Goal: Task Accomplishment & Management: Manage account settings

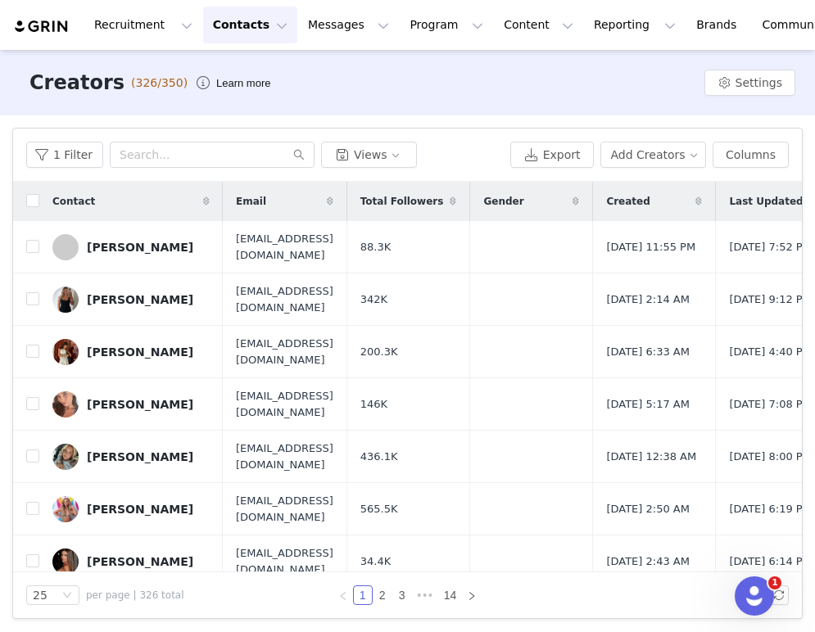
click at [55, 29] on img at bounding box center [41, 27] width 57 height 16
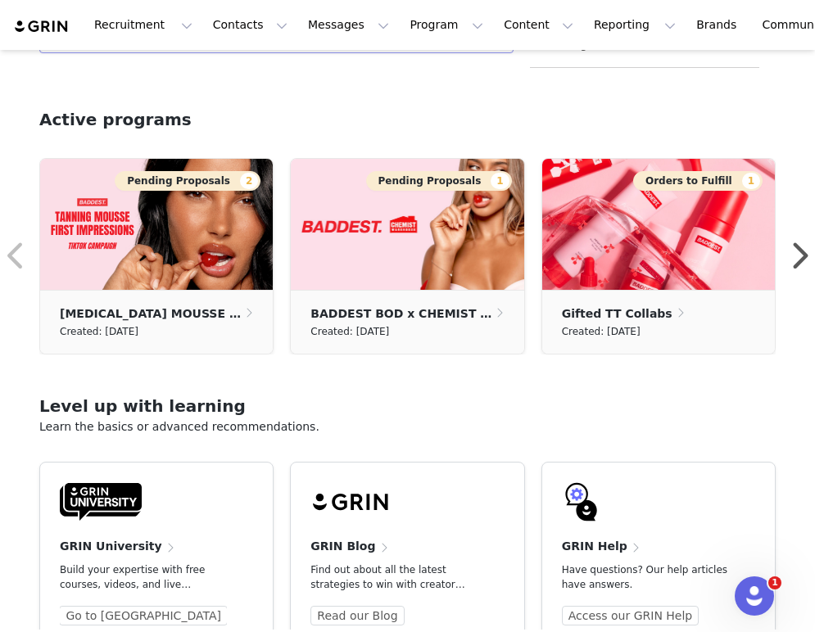
scroll to position [499, 0]
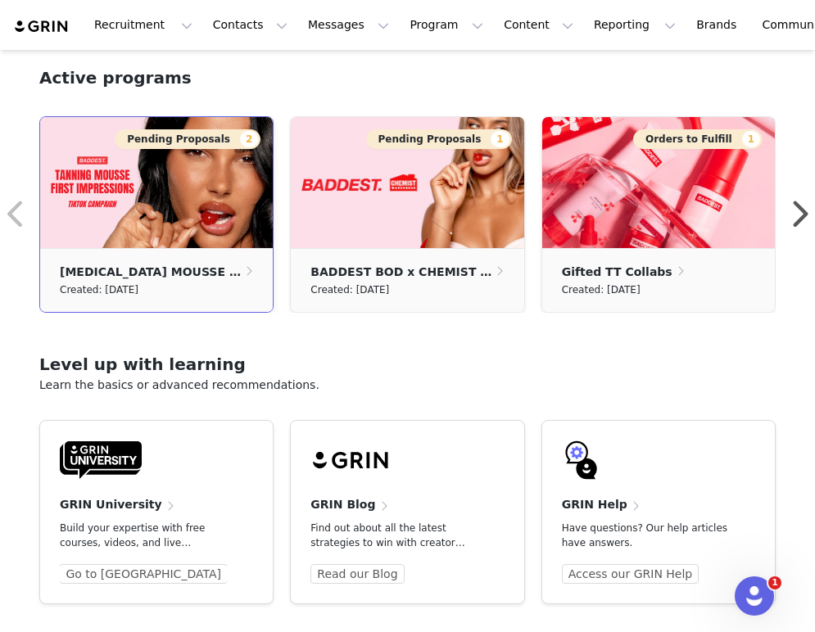
click at [202, 210] on img at bounding box center [156, 182] width 232 height 131
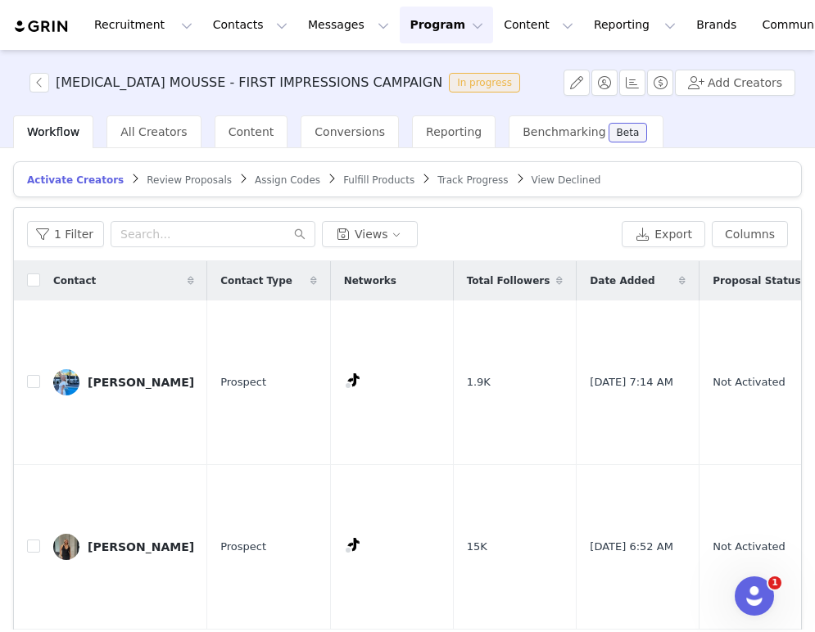
click at [186, 176] on span "Review Proposals" at bounding box center [189, 179] width 85 height 11
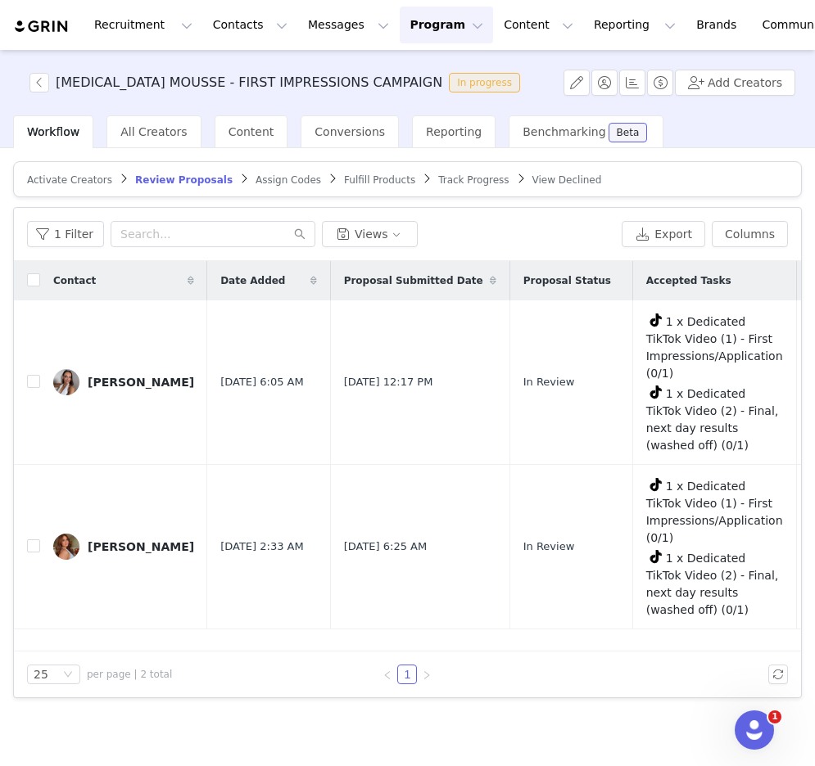
drag, startPoint x: 811, startPoint y: 344, endPoint x: 825, endPoint y: 344, distance: 13.9
click at [814, 344] on html "Recruitment Recruitment Creator Search Curated Lists Landing Pages Web Extensio…" at bounding box center [407, 383] width 815 height 766
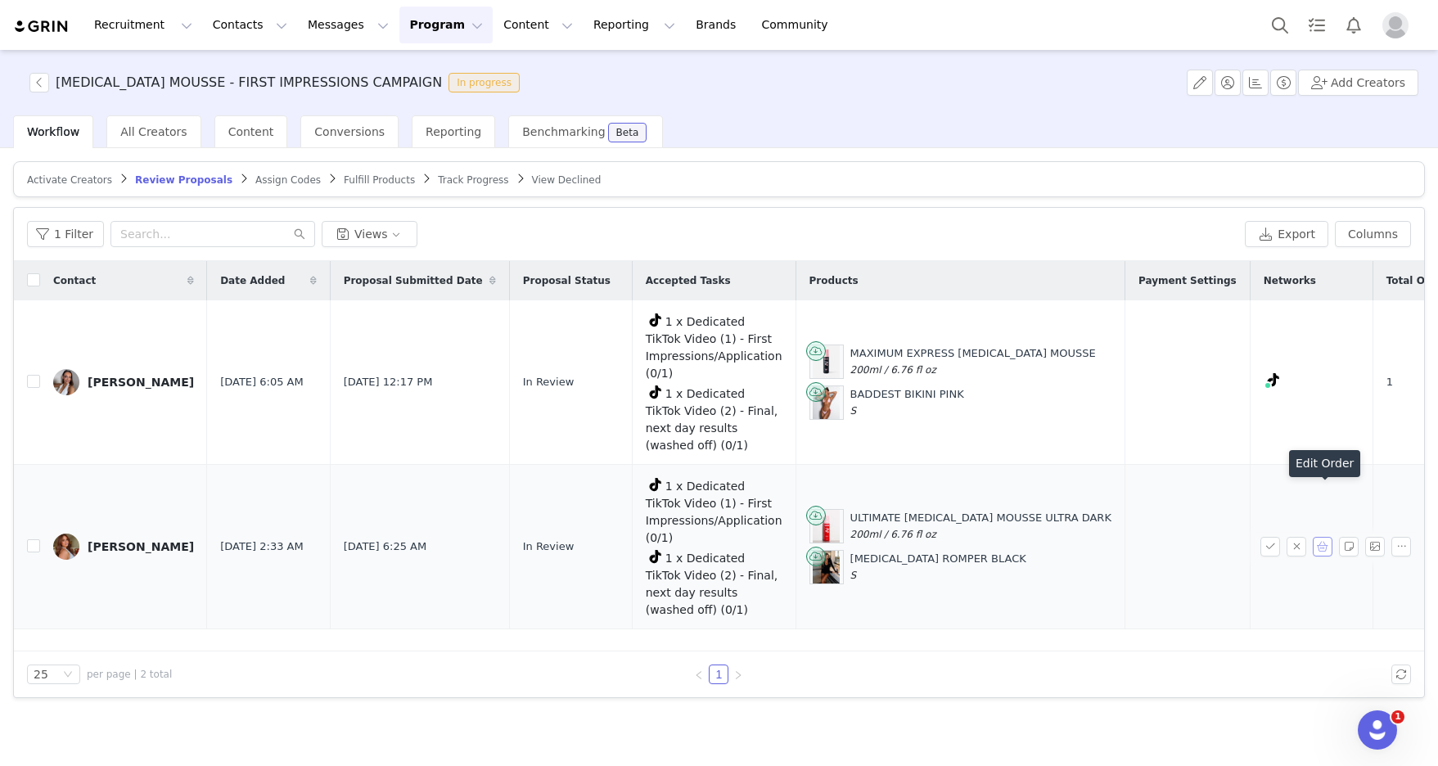
click at [814, 537] on button "button" at bounding box center [1323, 547] width 20 height 20
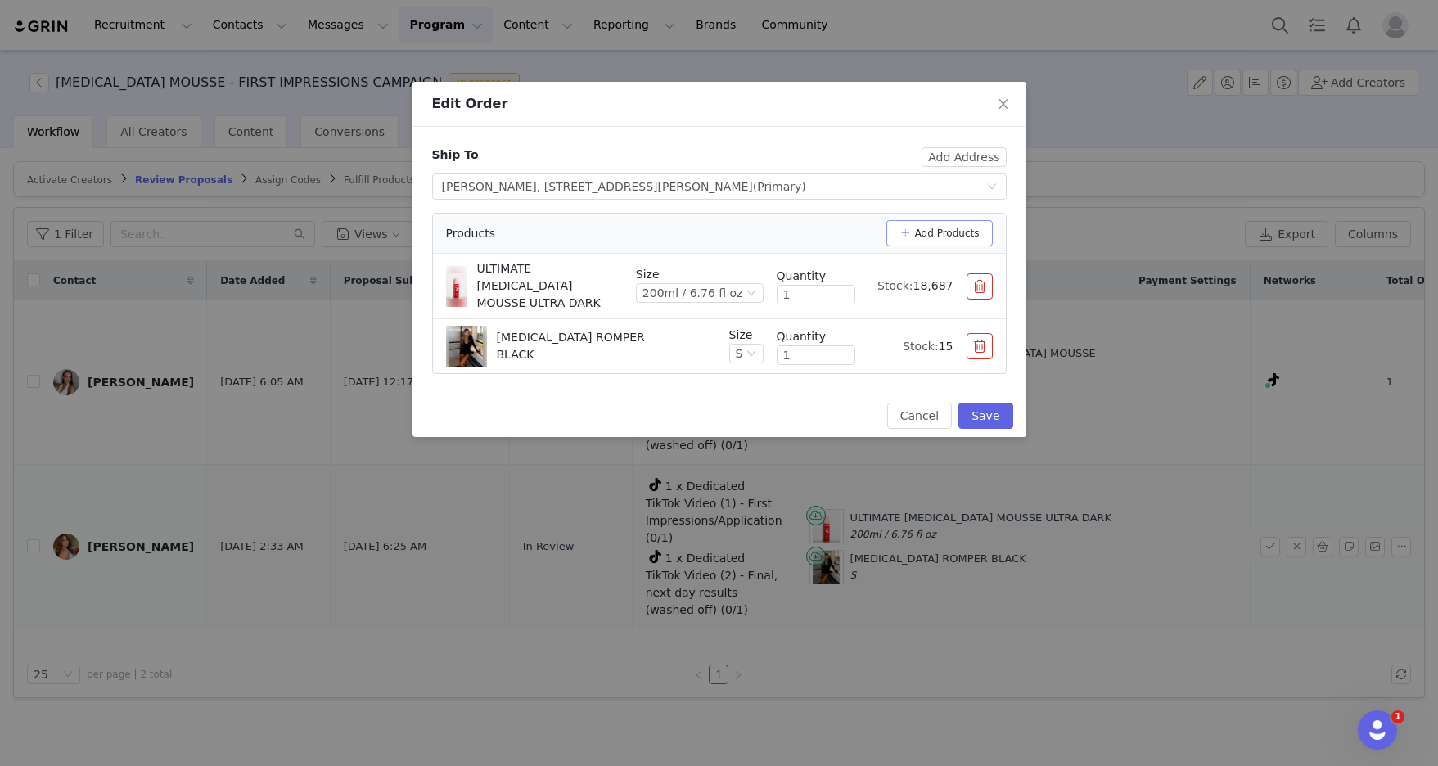
click at [814, 228] on button "Add Products" at bounding box center [940, 233] width 106 height 26
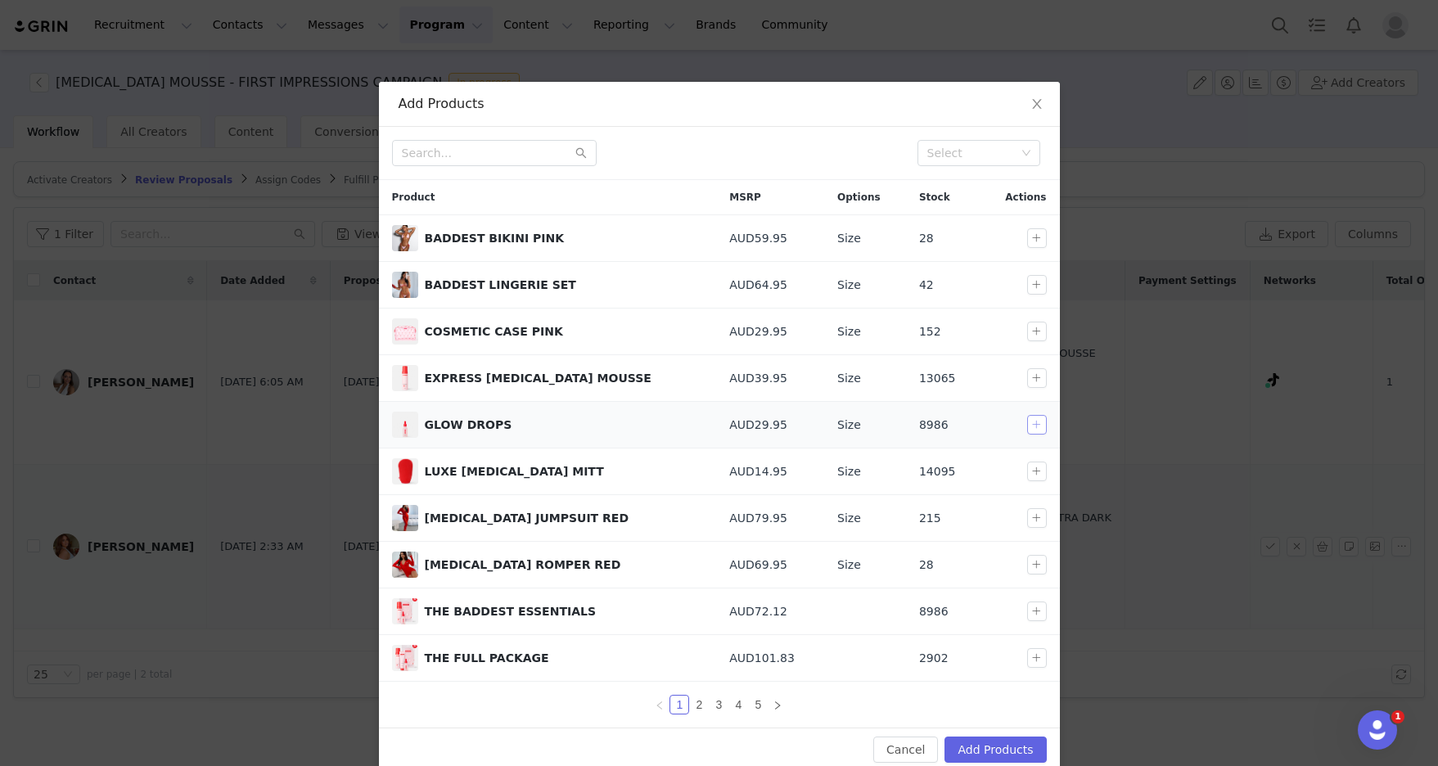
click at [814, 422] on button "button" at bounding box center [1037, 425] width 20 height 20
click at [814, 468] on button "button" at bounding box center [1037, 472] width 20 height 20
click at [701, 631] on link "2" at bounding box center [699, 705] width 18 height 18
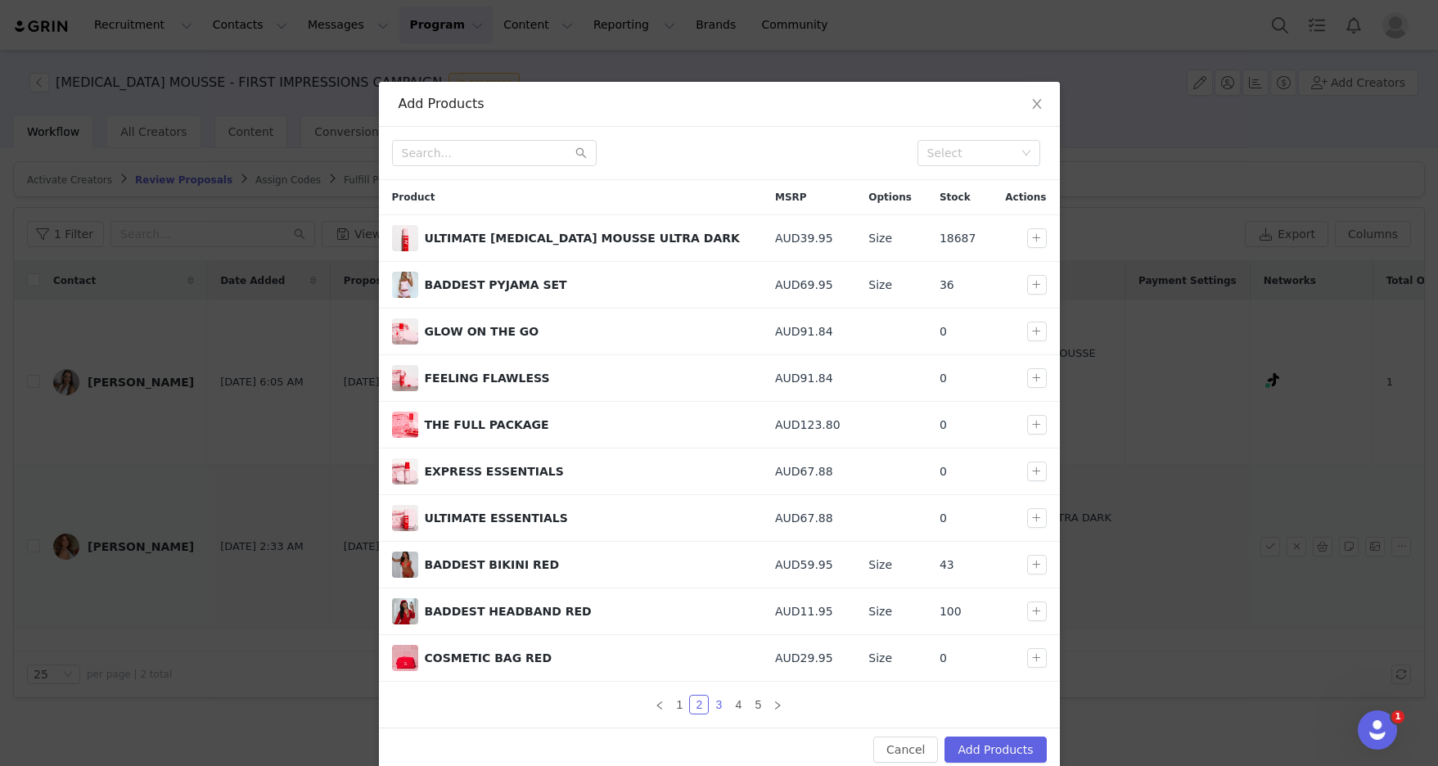
click at [720, 631] on link "3" at bounding box center [719, 705] width 18 height 18
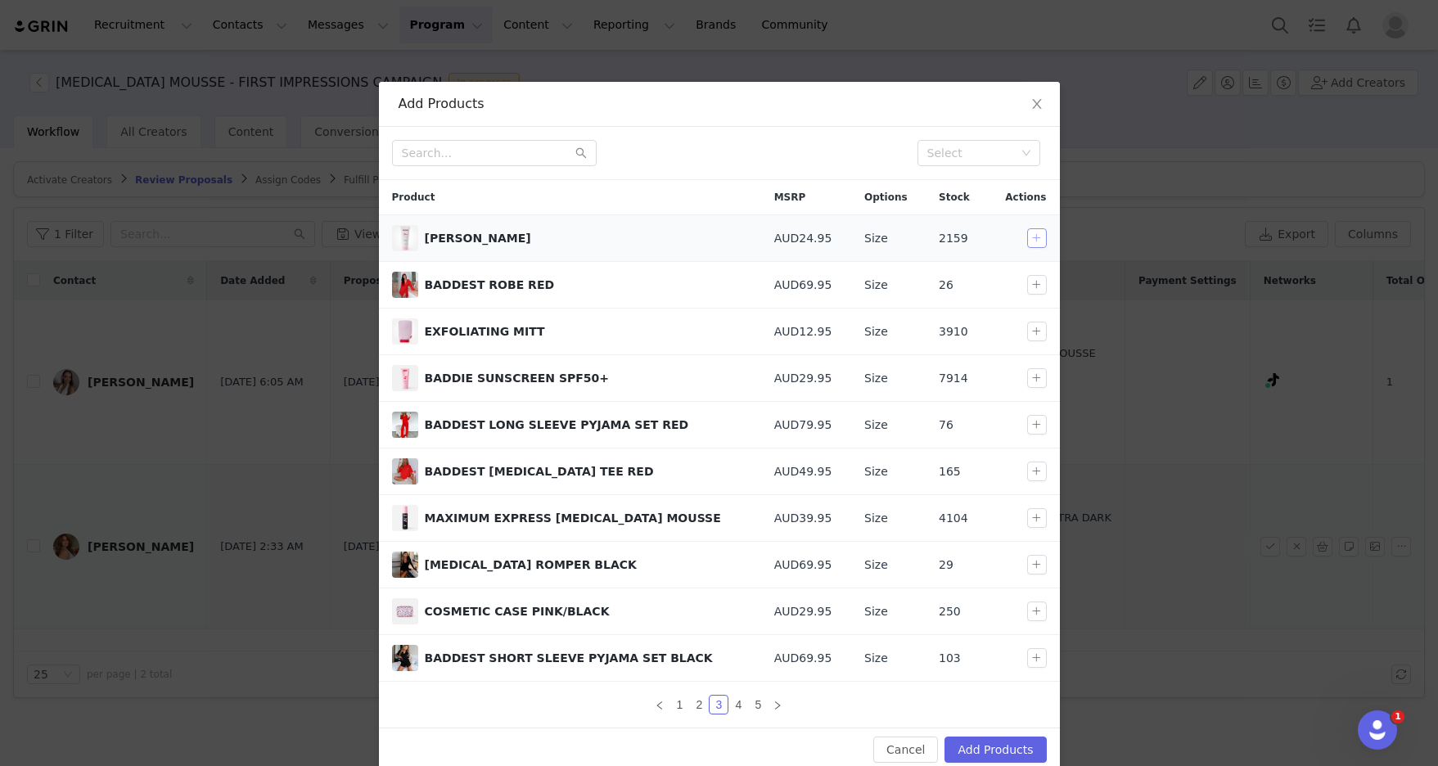
click at [814, 241] on button "button" at bounding box center [1037, 238] width 20 height 20
click at [814, 330] on button "button" at bounding box center [1037, 332] width 20 height 20
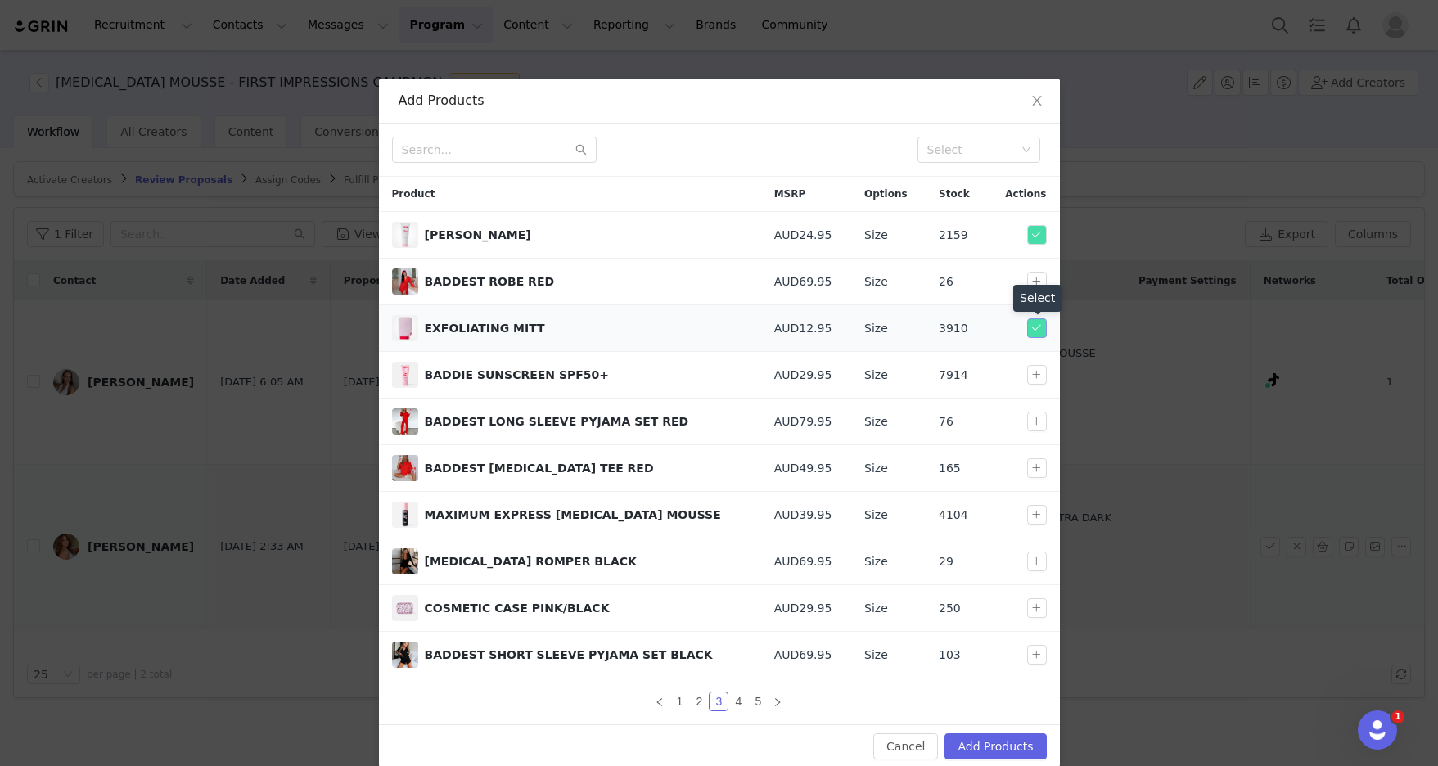
scroll to position [5, 0]
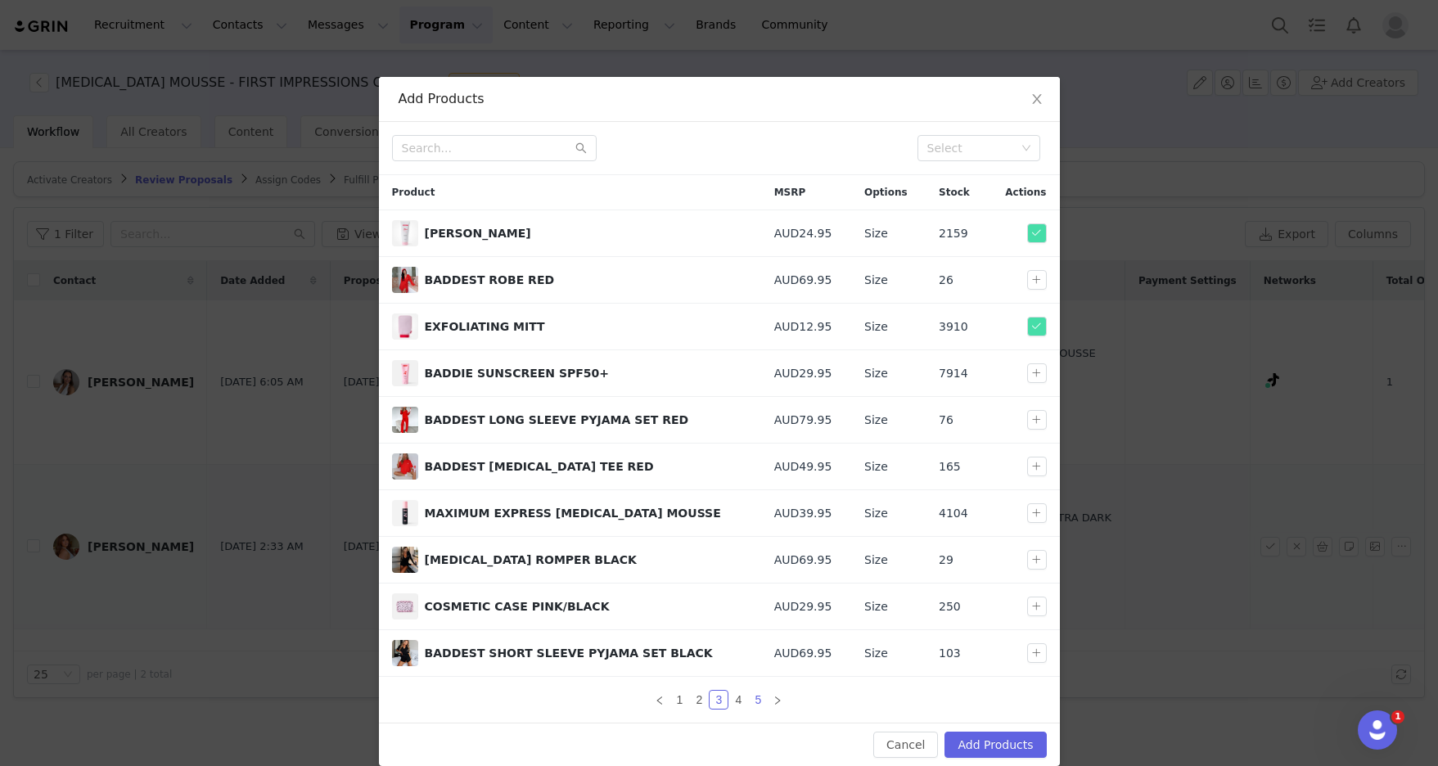
click at [753, 631] on link "5" at bounding box center [758, 700] width 18 height 18
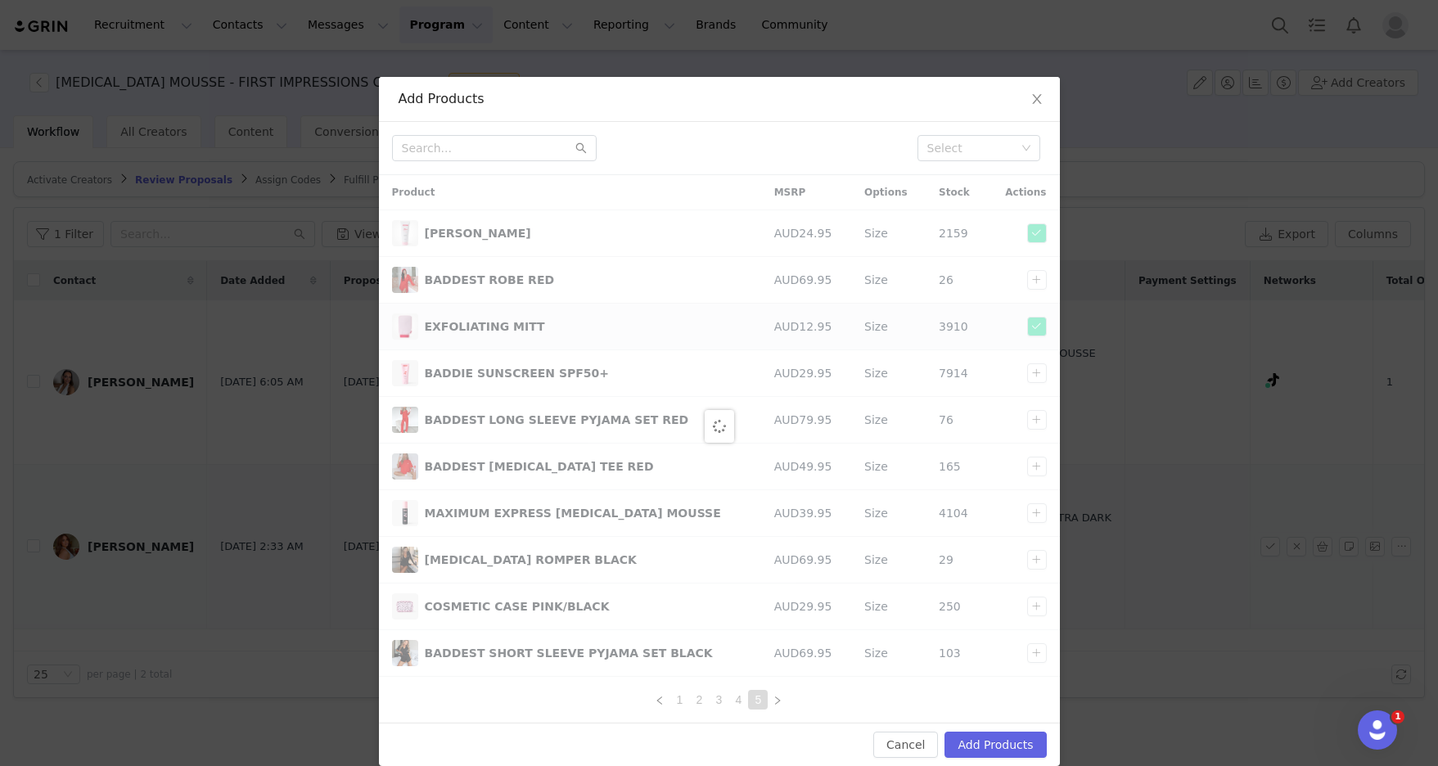
scroll to position [0, 0]
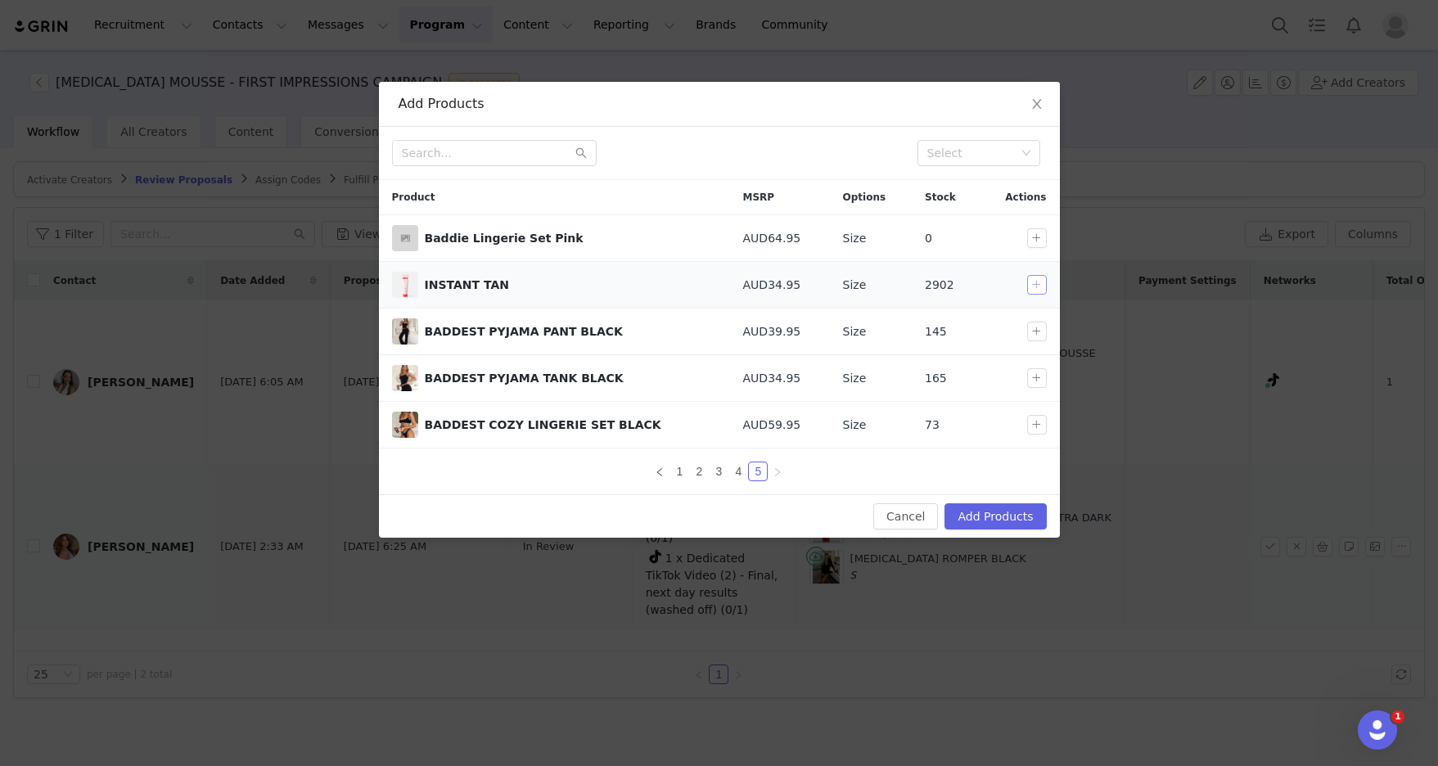
click at [814, 286] on button "button" at bounding box center [1037, 285] width 20 height 20
click at [814, 517] on button "Add Products" at bounding box center [996, 516] width 102 height 26
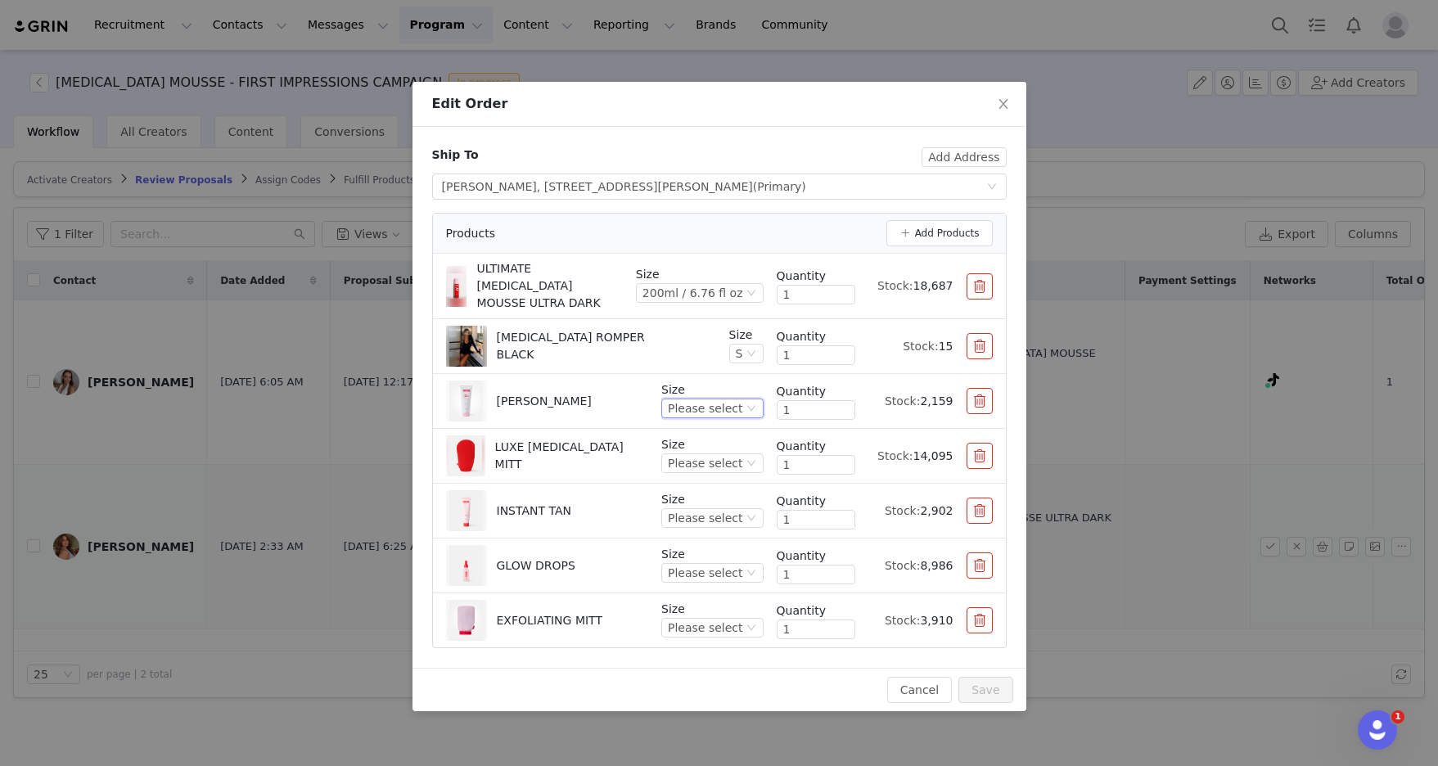
click at [757, 400] on div "Please select" at bounding box center [712, 409] width 102 height 20
click at [737, 457] on li "200ml / 6.76 fl oz" at bounding box center [714, 453] width 97 height 26
click at [735, 454] on div "Please select" at bounding box center [705, 463] width 74 height 18
click at [725, 511] on li "One Size" at bounding box center [714, 508] width 97 height 26
click at [738, 564] on div "Please select" at bounding box center [705, 573] width 74 height 18
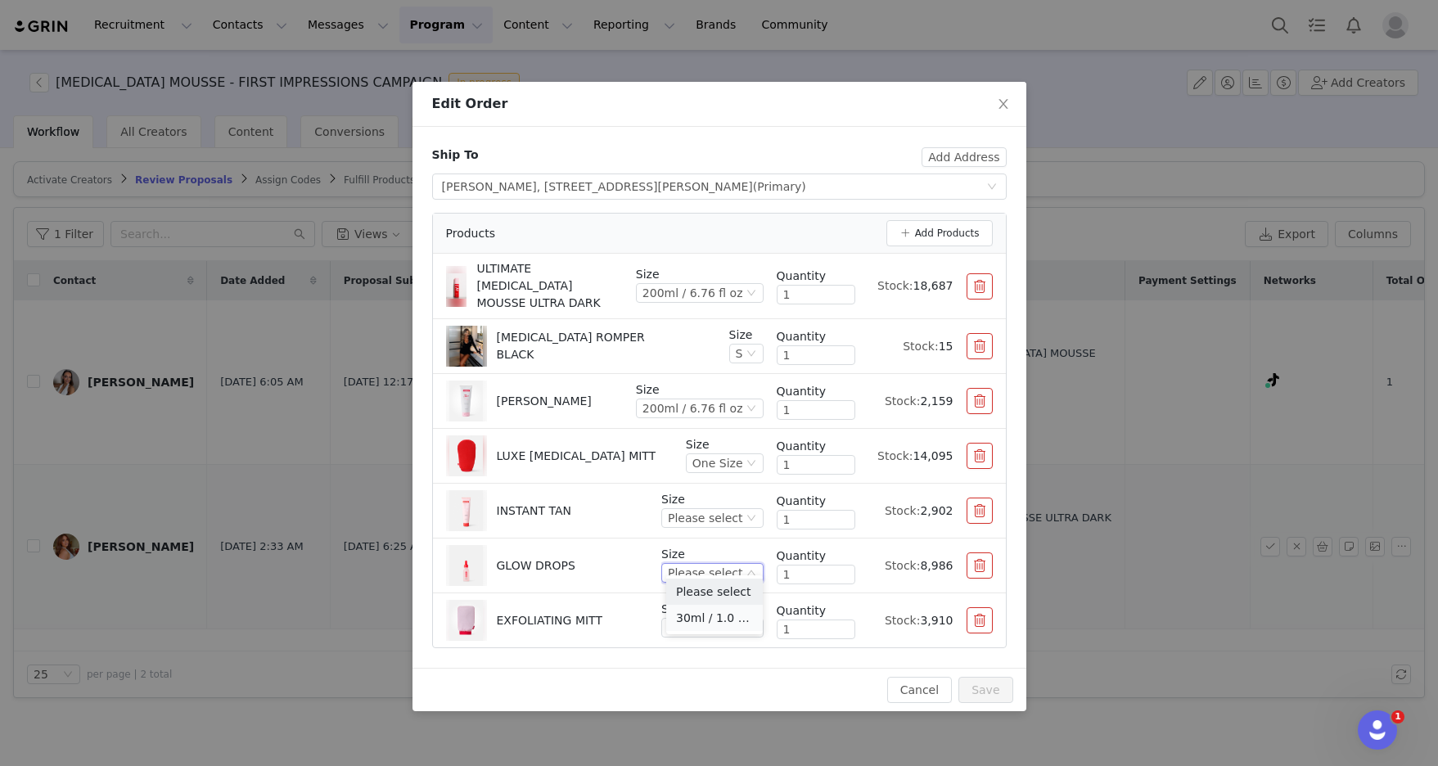
click at [726, 621] on li "30ml / 1.0 fl oz" at bounding box center [714, 618] width 97 height 26
click at [743, 509] on div "Please select" at bounding box center [705, 518] width 74 height 18
click at [719, 567] on li "150ml / 5.07 fl oz" at bounding box center [714, 563] width 97 height 26
click at [729, 619] on div "Please select" at bounding box center [705, 628] width 74 height 18
click at [716, 631] on li "O/S" at bounding box center [714, 673] width 97 height 26
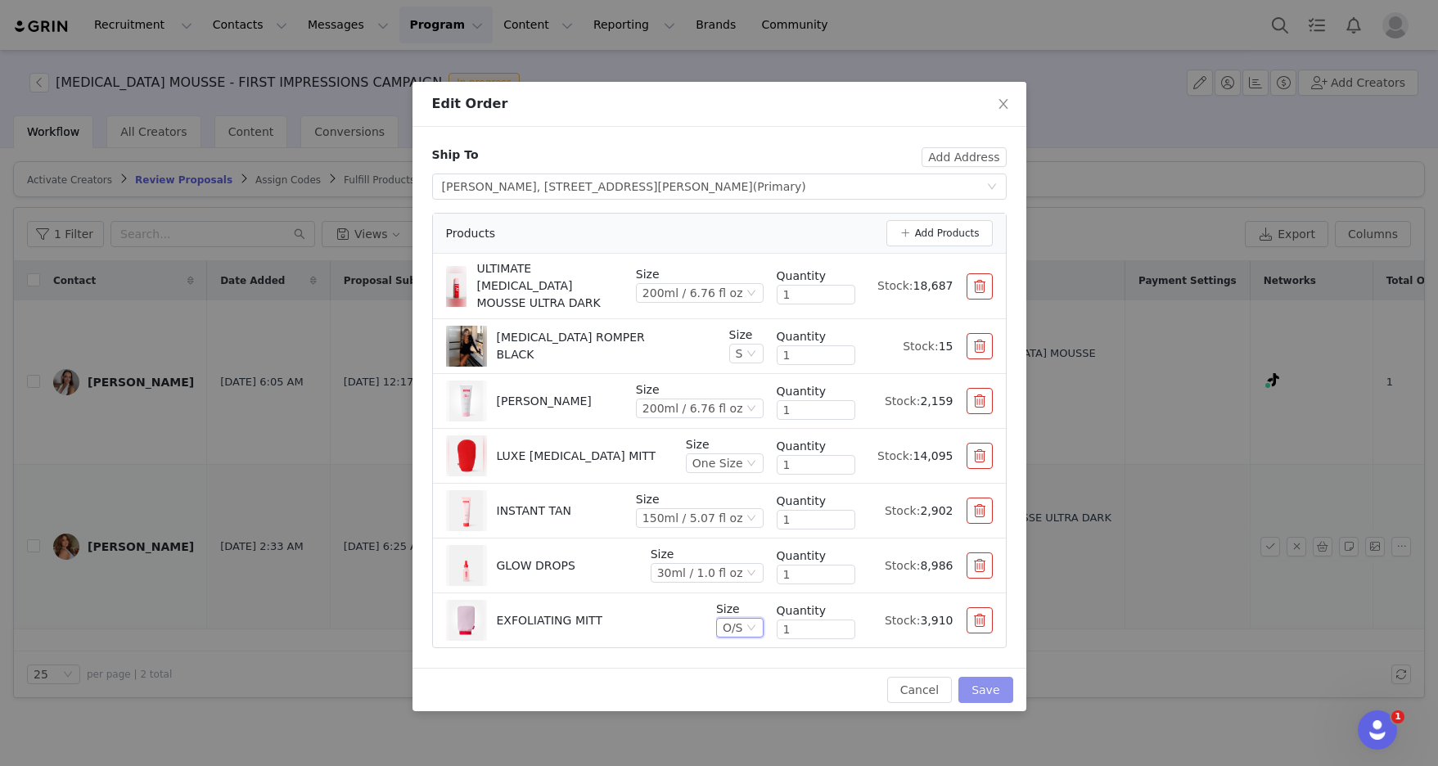
click at [814, 631] on div "Cancel Save" at bounding box center [720, 689] width 614 height 43
click at [814, 631] on button "Save" at bounding box center [986, 690] width 54 height 26
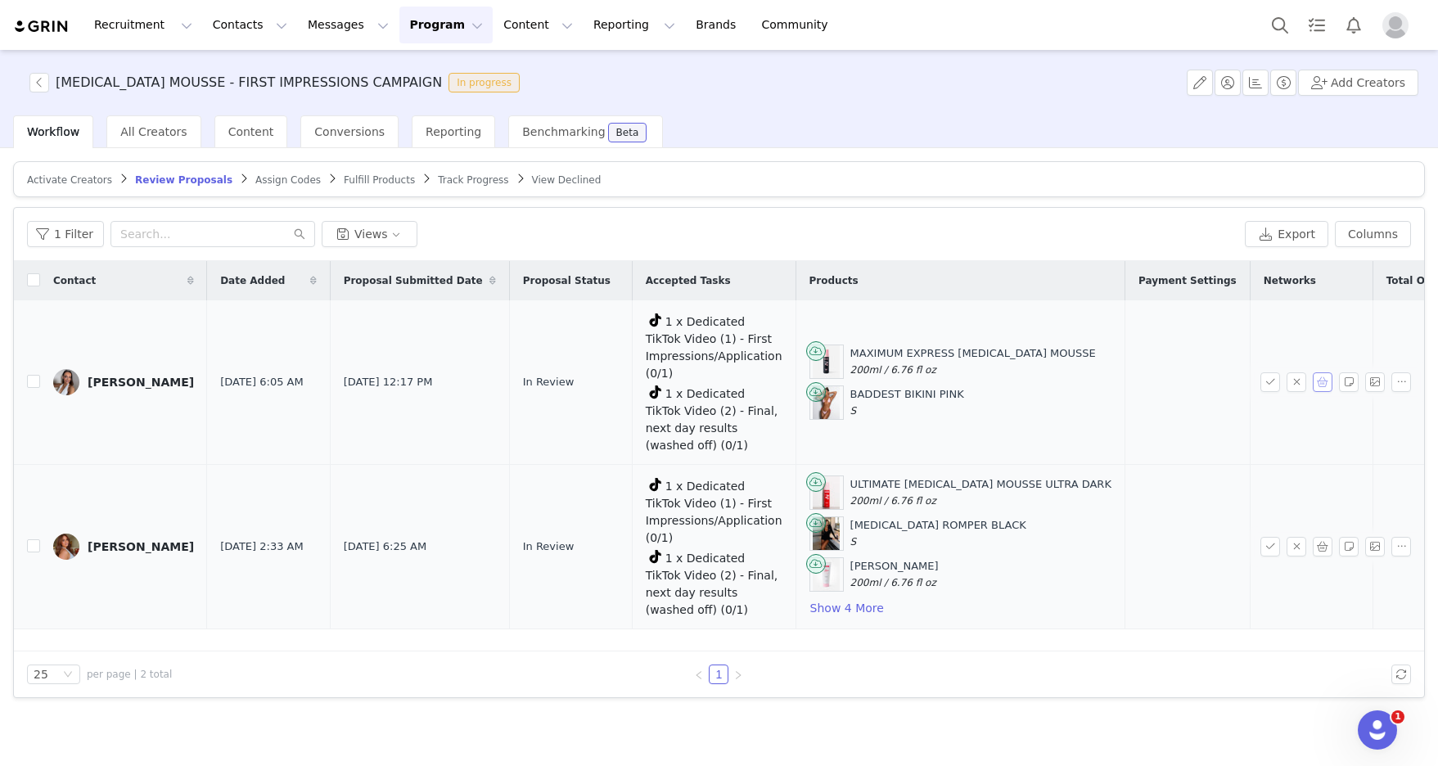
click at [814, 372] on button "button" at bounding box center [1323, 382] width 20 height 20
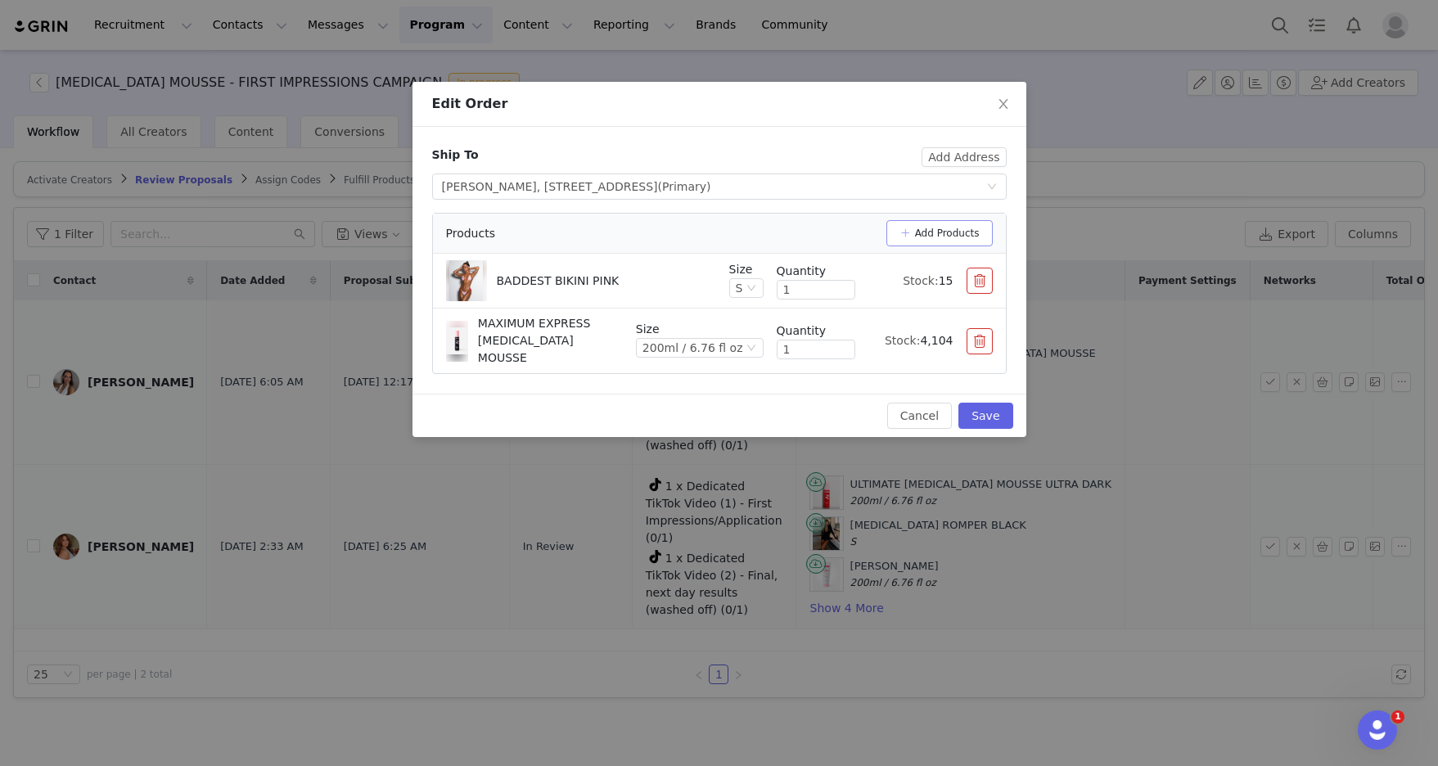
click at [814, 228] on button "Add Products" at bounding box center [940, 233] width 106 height 26
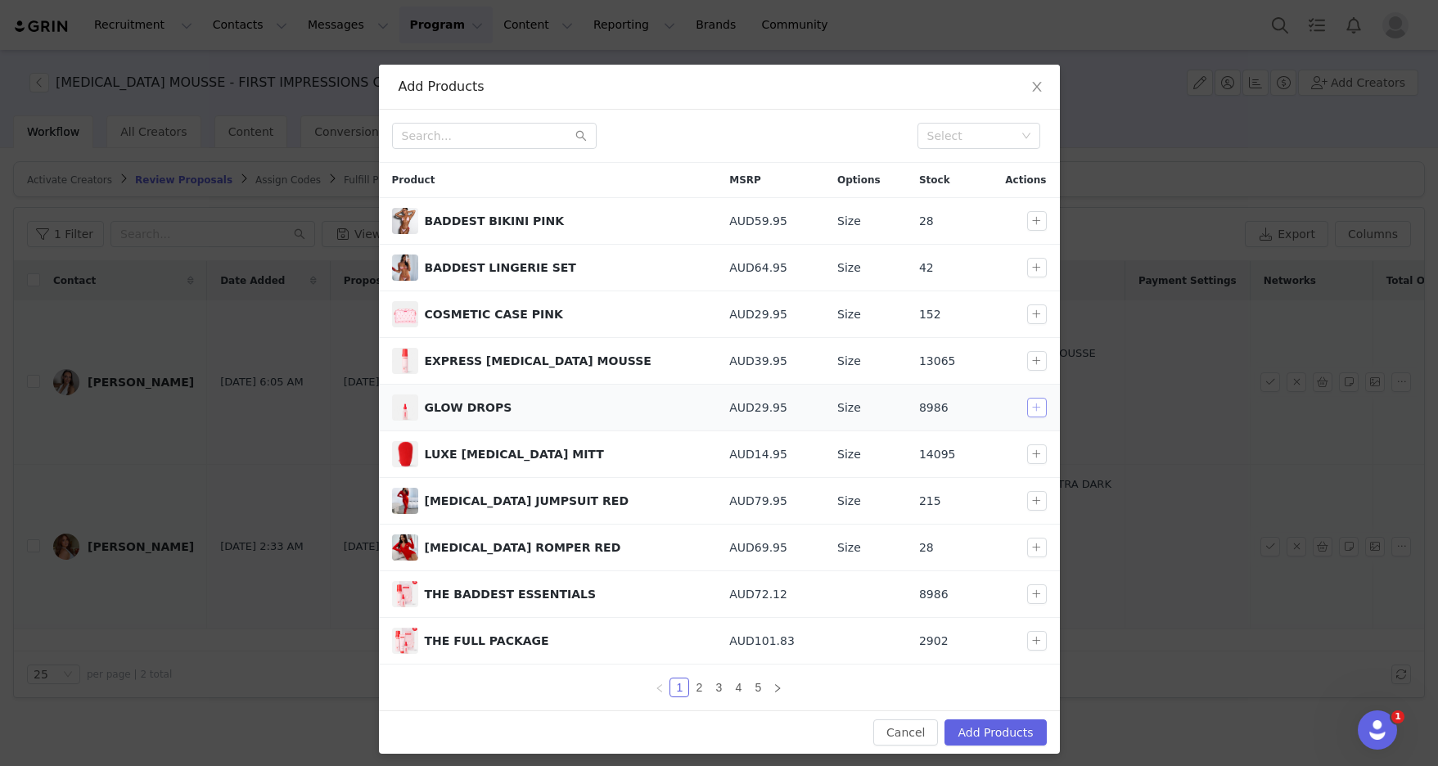
click at [814, 412] on button "button" at bounding box center [1037, 408] width 20 height 20
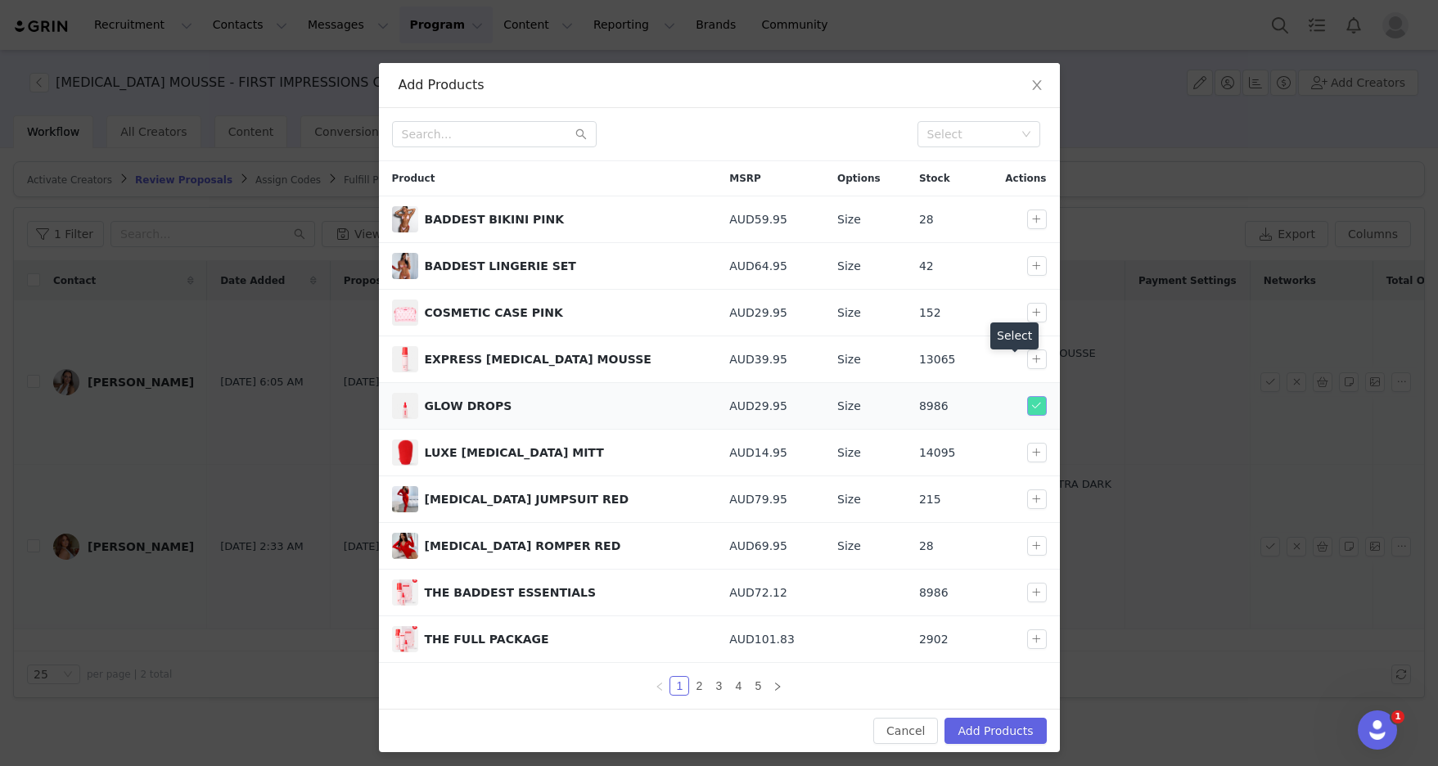
scroll to position [22, 0]
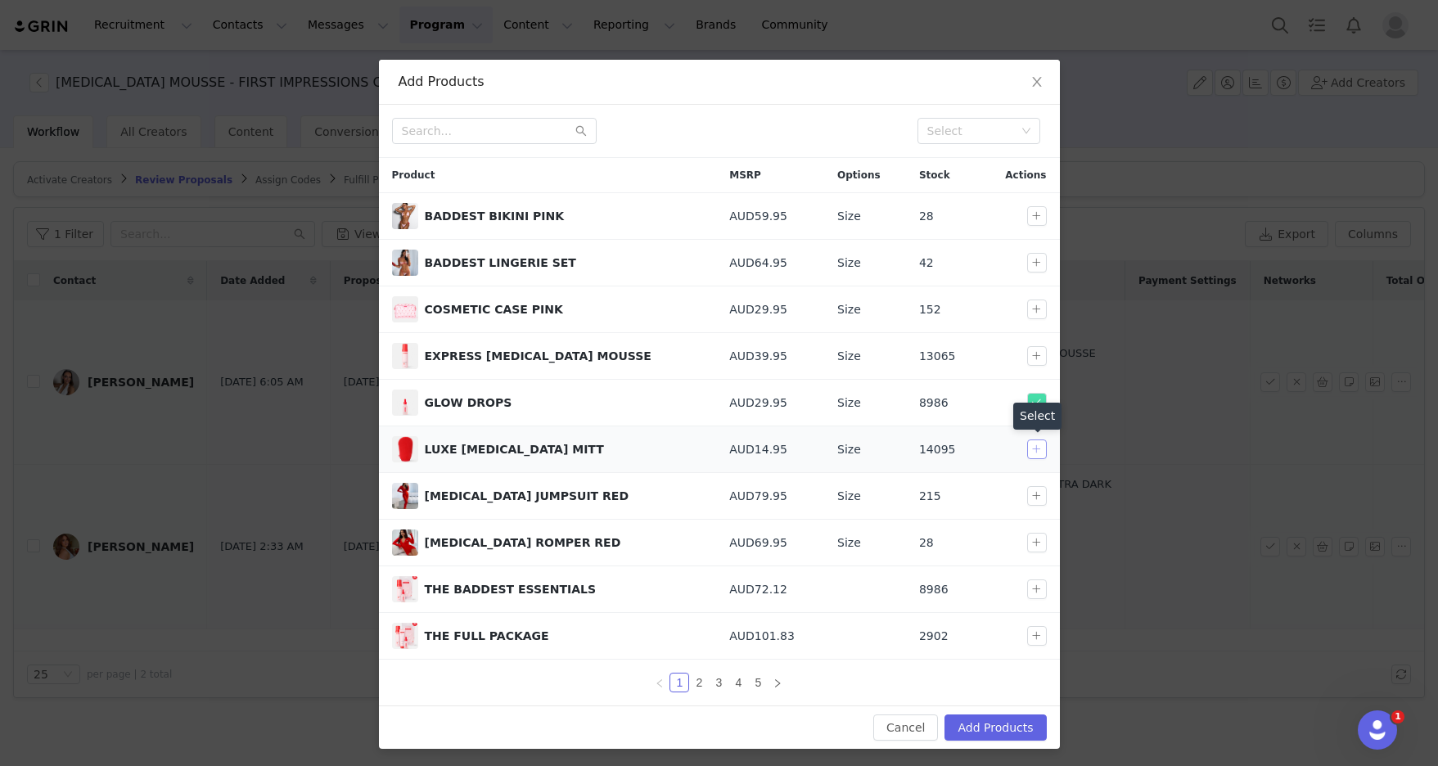
click at [814, 449] on button "button" at bounding box center [1037, 450] width 20 height 20
click at [702, 631] on link "2" at bounding box center [699, 683] width 18 height 18
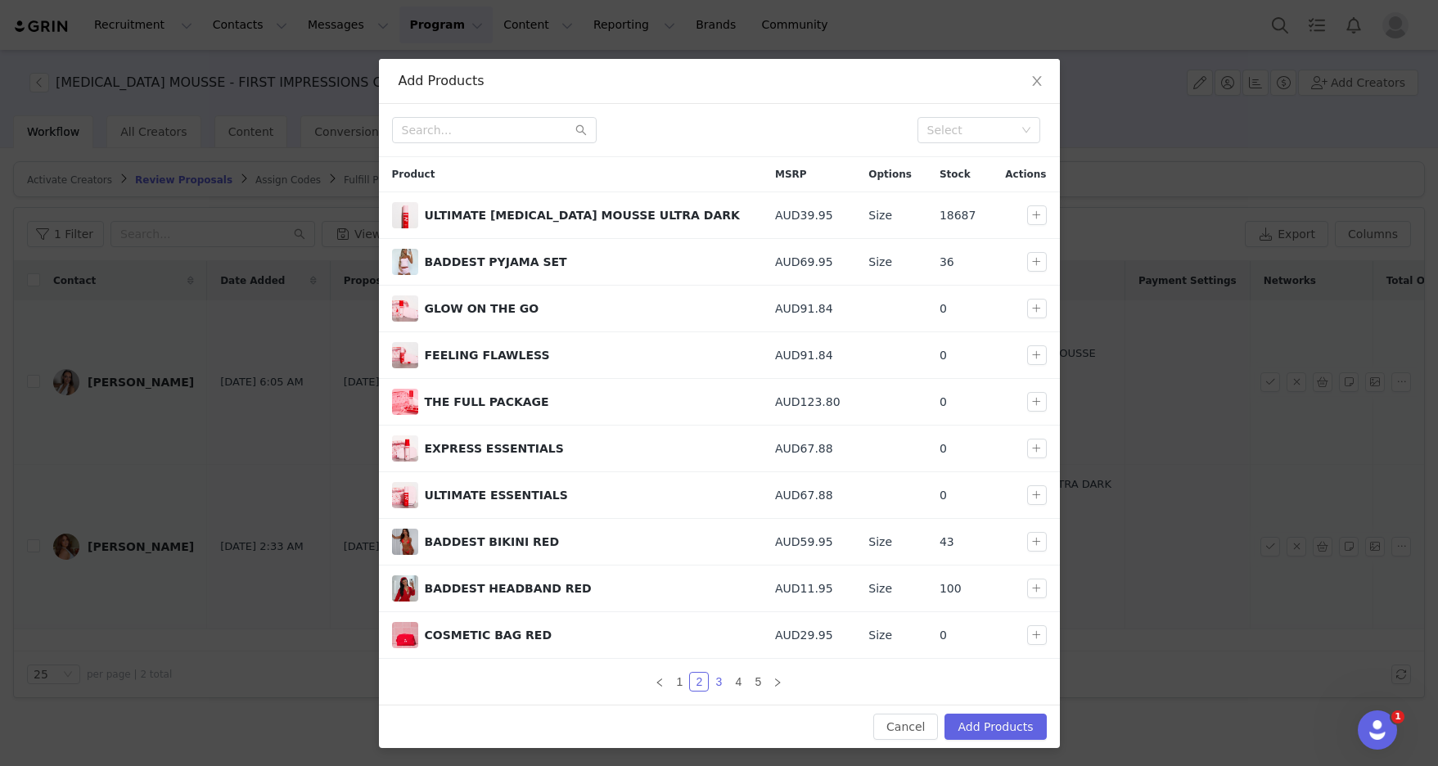
scroll to position [24, 0]
click at [721, 631] on link "3" at bounding box center [719, 681] width 18 height 18
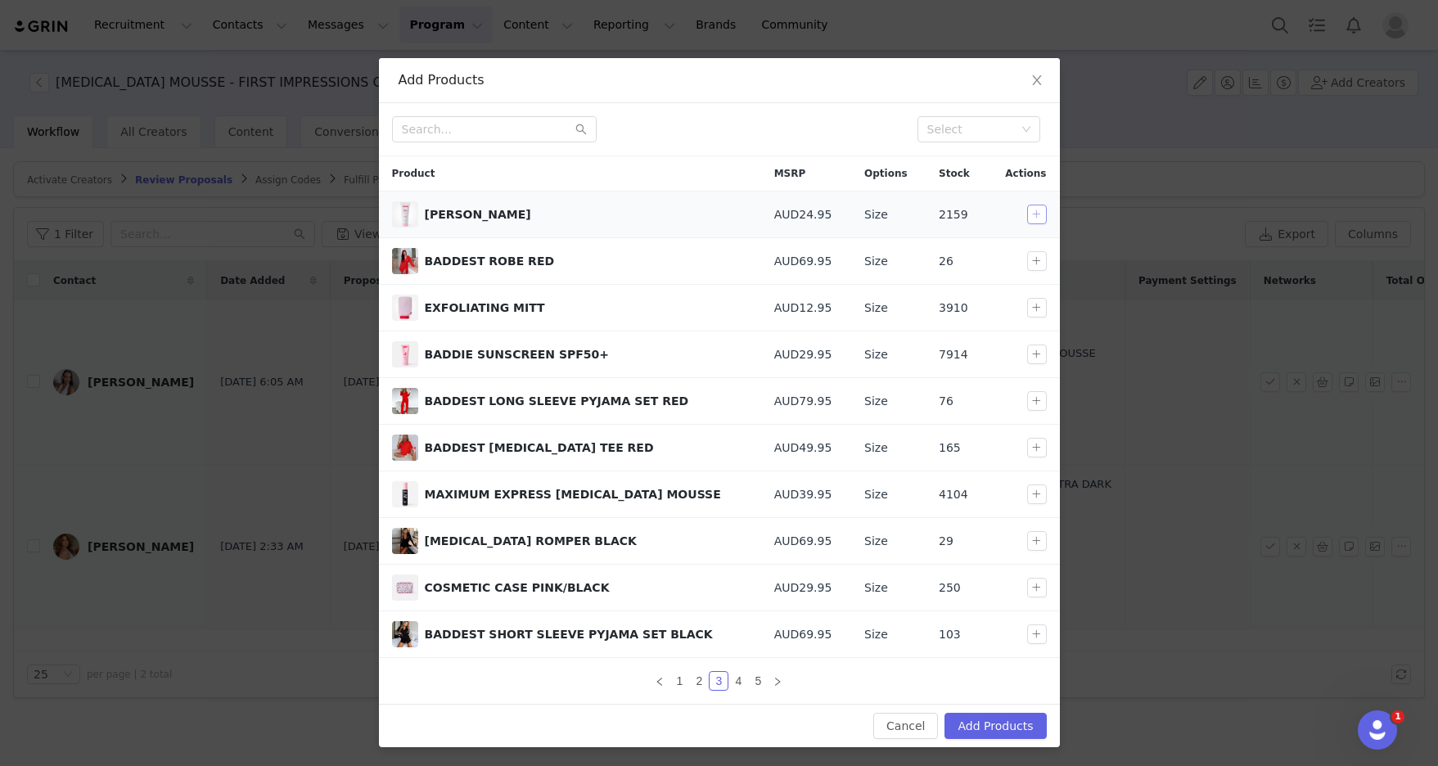
click at [814, 213] on button "button" at bounding box center [1037, 215] width 20 height 20
click at [814, 308] on button "button" at bounding box center [1037, 307] width 20 height 20
click at [760, 631] on link "5" at bounding box center [758, 680] width 18 height 18
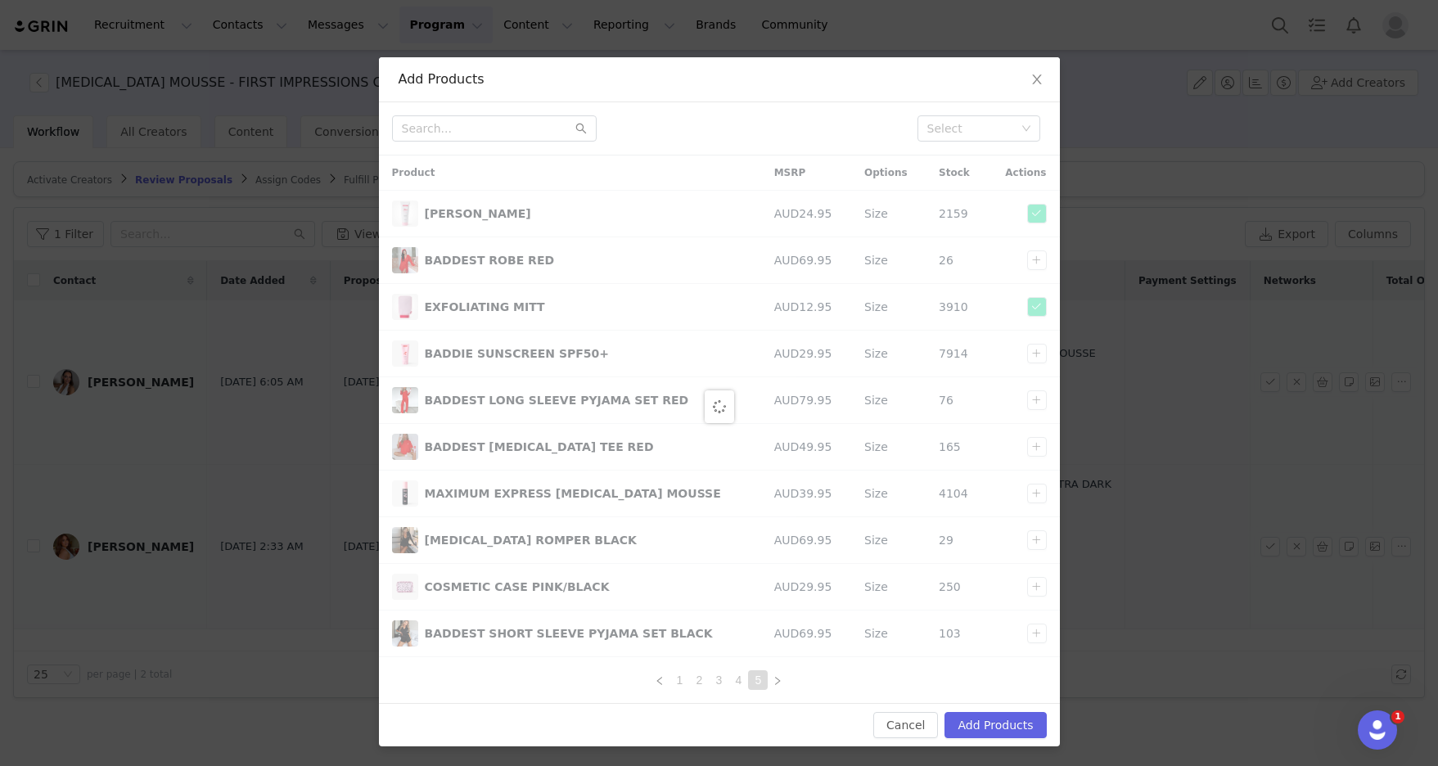
scroll to position [0, 0]
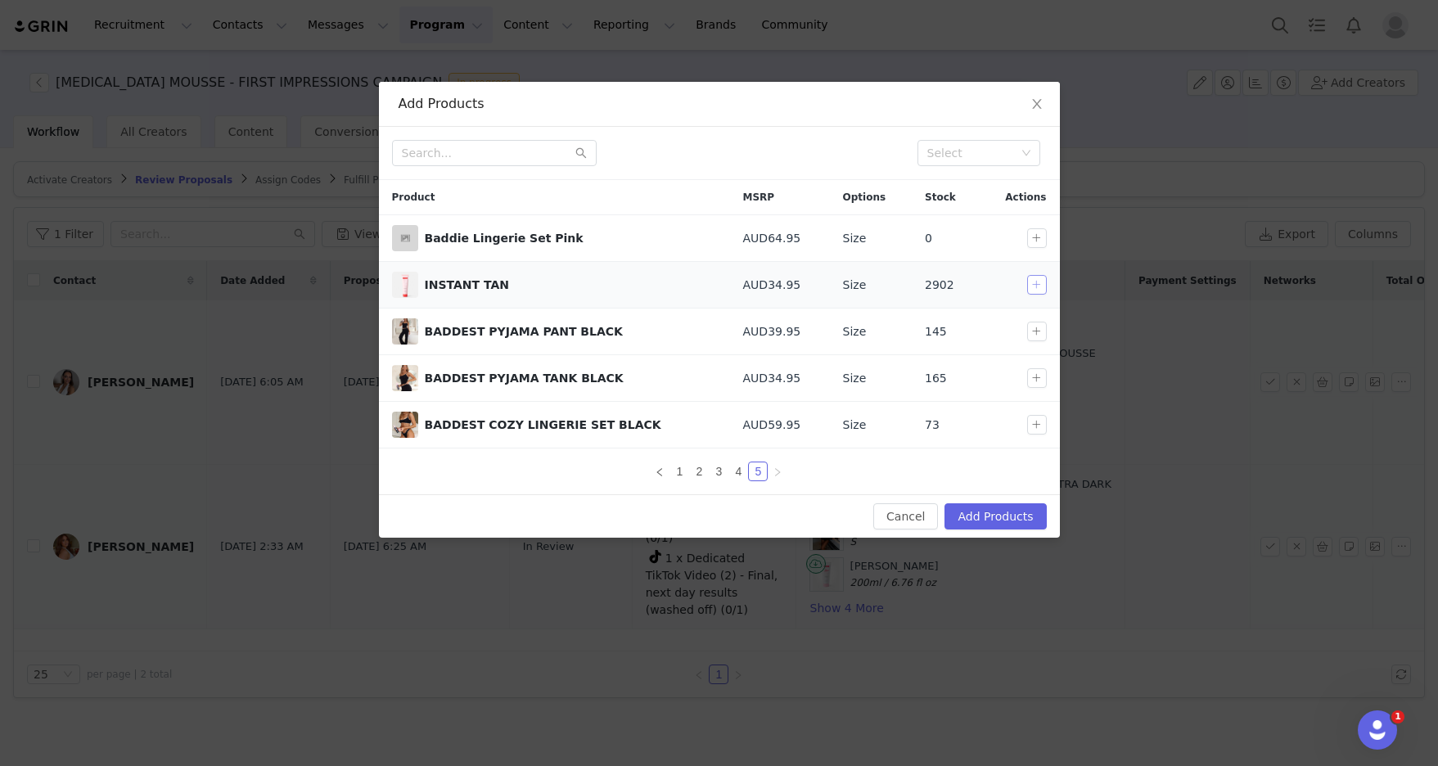
click at [814, 279] on button "button" at bounding box center [1037, 285] width 20 height 20
click at [814, 506] on button "Add Products" at bounding box center [996, 516] width 102 height 26
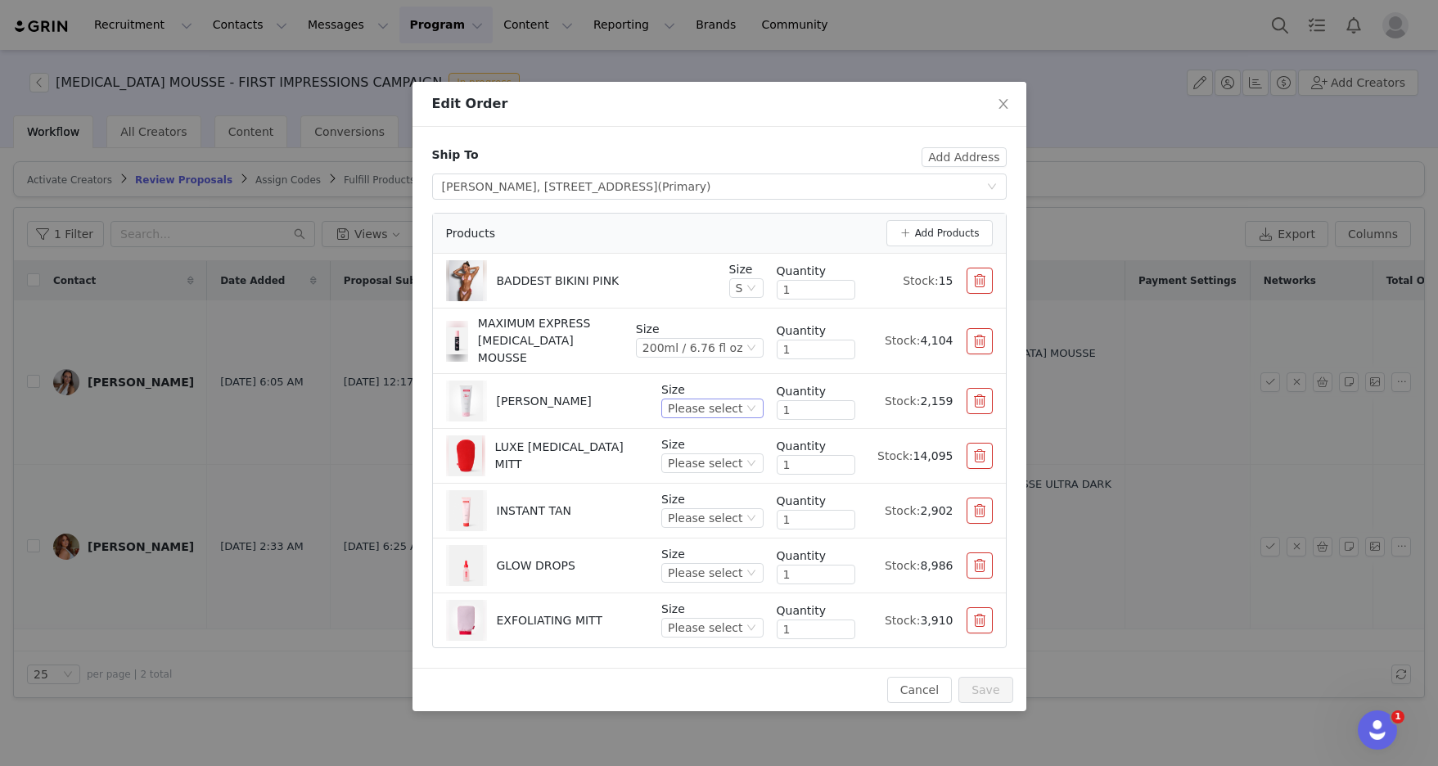
click at [739, 402] on div "Please select" at bounding box center [705, 408] width 74 height 18
click at [738, 466] on li "200ml / 6.76 fl oz" at bounding box center [714, 453] width 97 height 26
drag, startPoint x: 737, startPoint y: 449, endPoint x: 739, endPoint y: 463, distance: 14.9
click at [738, 454] on div "Please select" at bounding box center [705, 463] width 74 height 18
click at [726, 511] on li "One Size" at bounding box center [714, 508] width 97 height 26
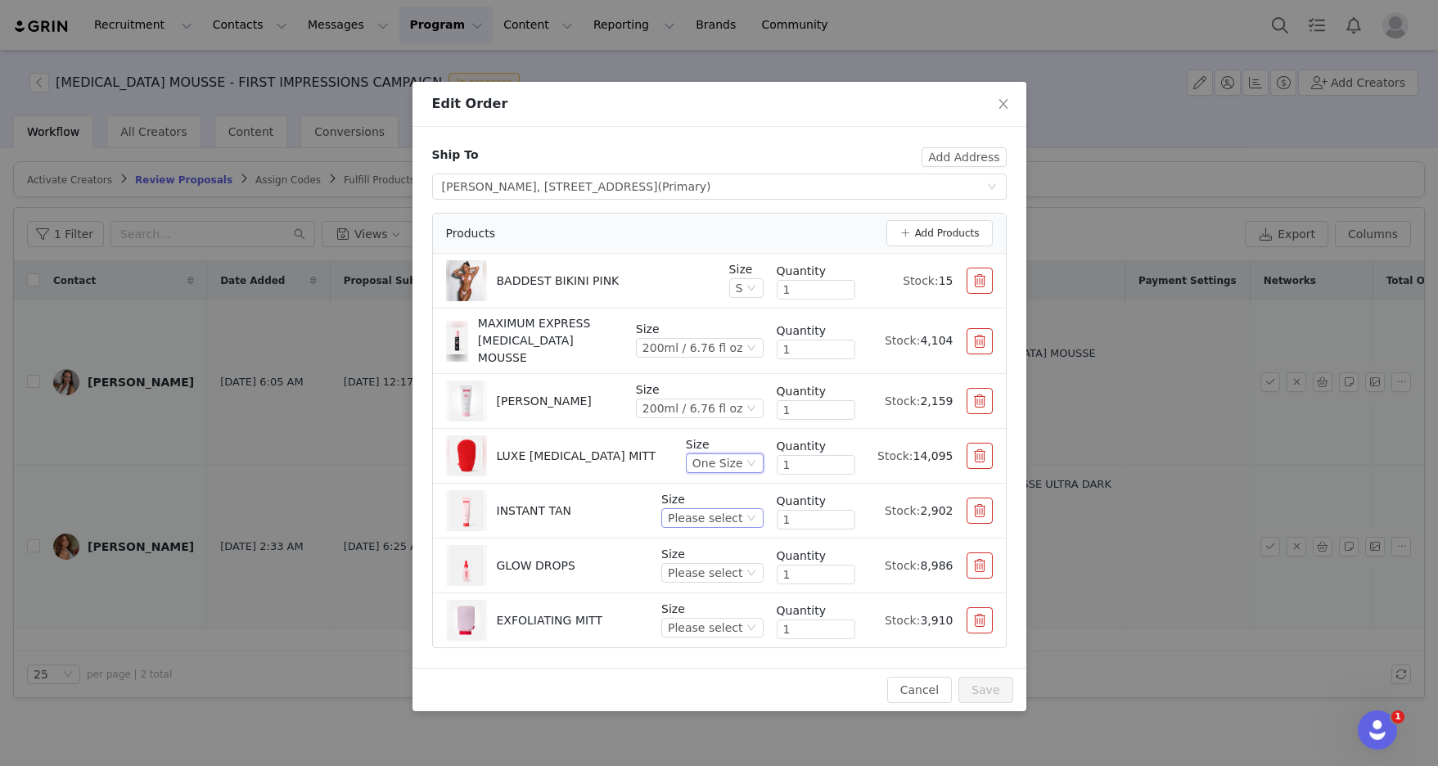
click at [733, 509] on div "Please select" at bounding box center [705, 518] width 74 height 18
click at [727, 559] on li "150ml / 5.07 fl oz" at bounding box center [714, 563] width 97 height 26
click at [728, 564] on div "Please select" at bounding box center [705, 573] width 74 height 18
click at [715, 610] on li "30ml / 1.0 fl oz" at bounding box center [714, 618] width 97 height 26
drag, startPoint x: 717, startPoint y: 617, endPoint x: 713, endPoint y: 631, distance: 14.5
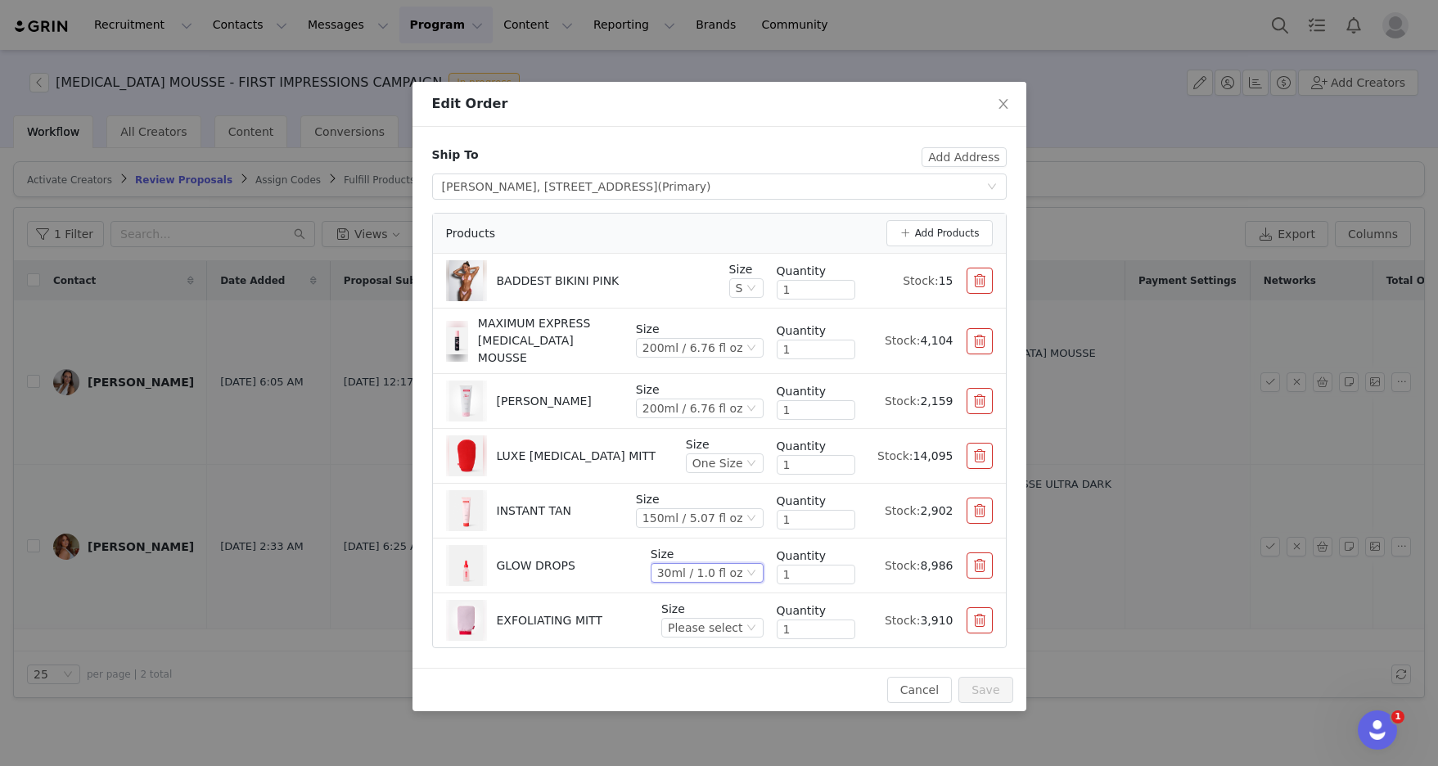
click at [715, 627] on div "Size Please select" at bounding box center [712, 621] width 102 height 40
click at [719, 619] on div "Please select" at bounding box center [705, 628] width 74 height 18
click at [723, 631] on li "O/S" at bounding box center [714, 673] width 97 height 26
click at [814, 631] on button "Save" at bounding box center [986, 690] width 54 height 26
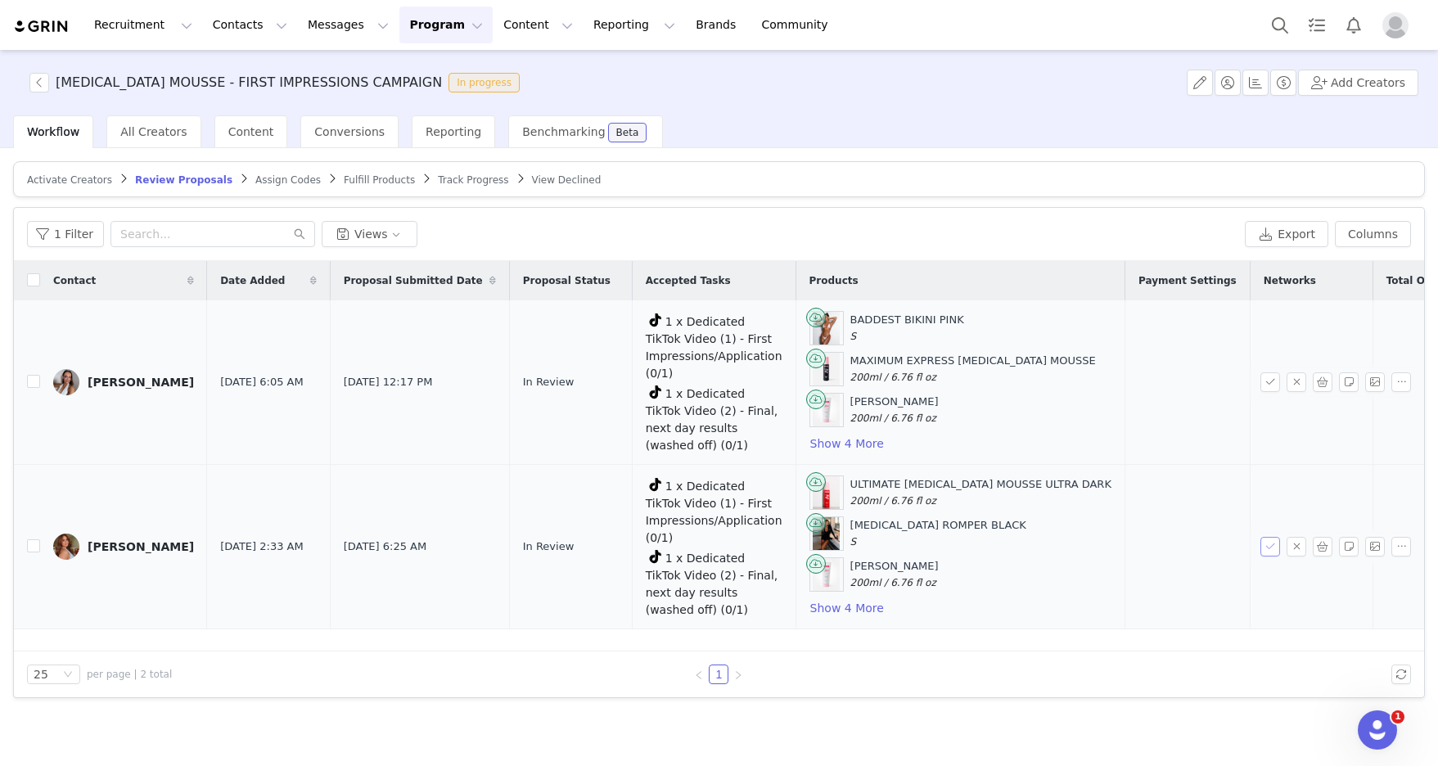
click at [814, 546] on button "button" at bounding box center [1271, 547] width 20 height 20
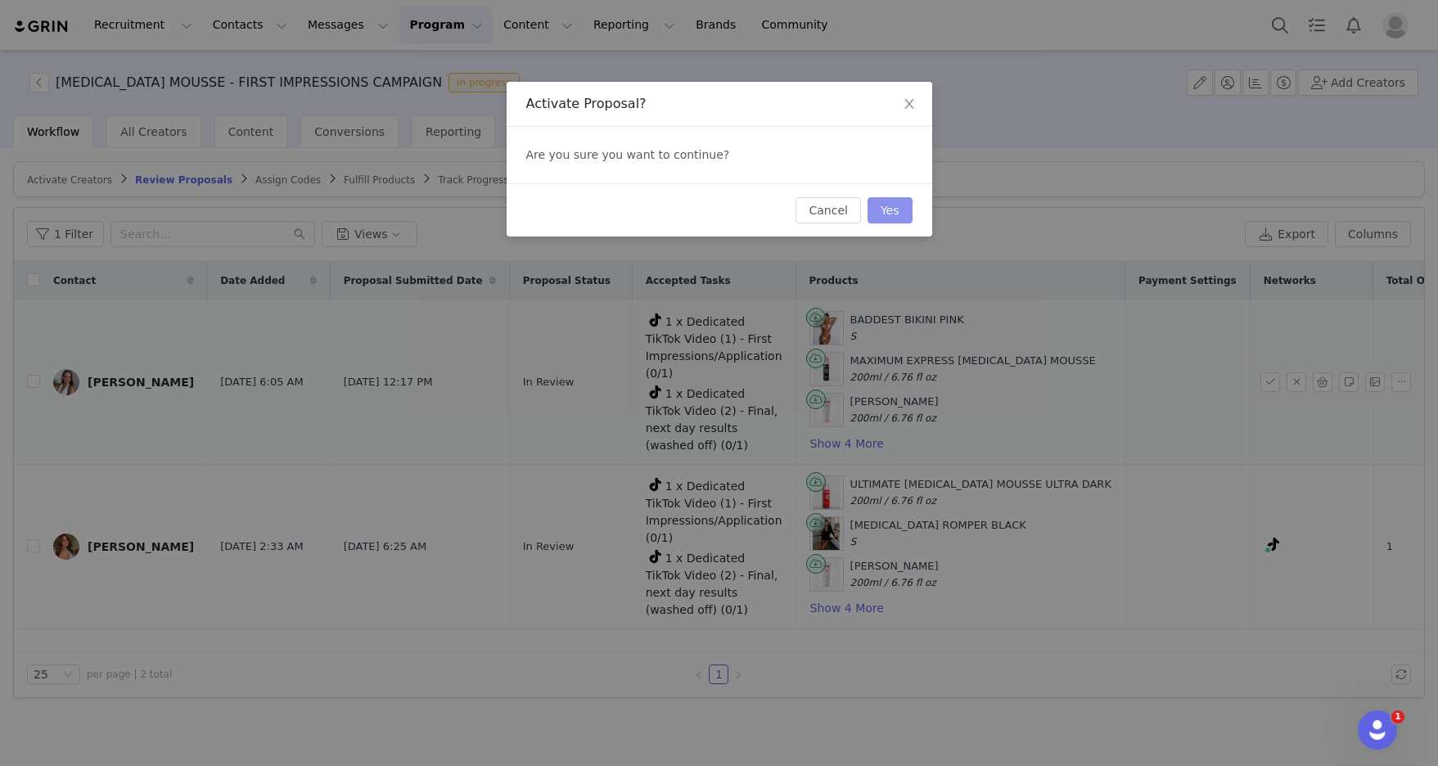
click at [814, 208] on button "Yes" at bounding box center [890, 210] width 45 height 26
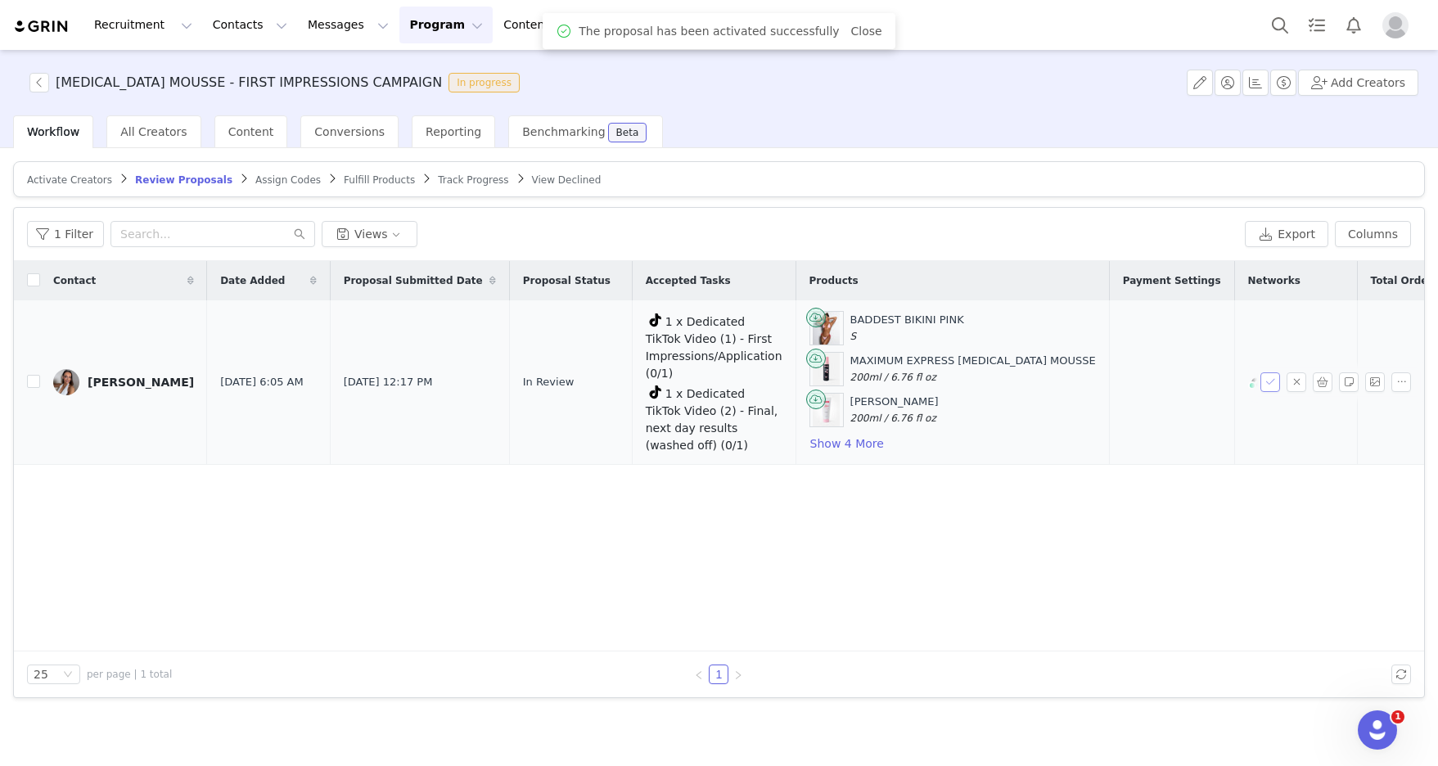
click at [814, 377] on button "button" at bounding box center [1271, 382] width 20 height 20
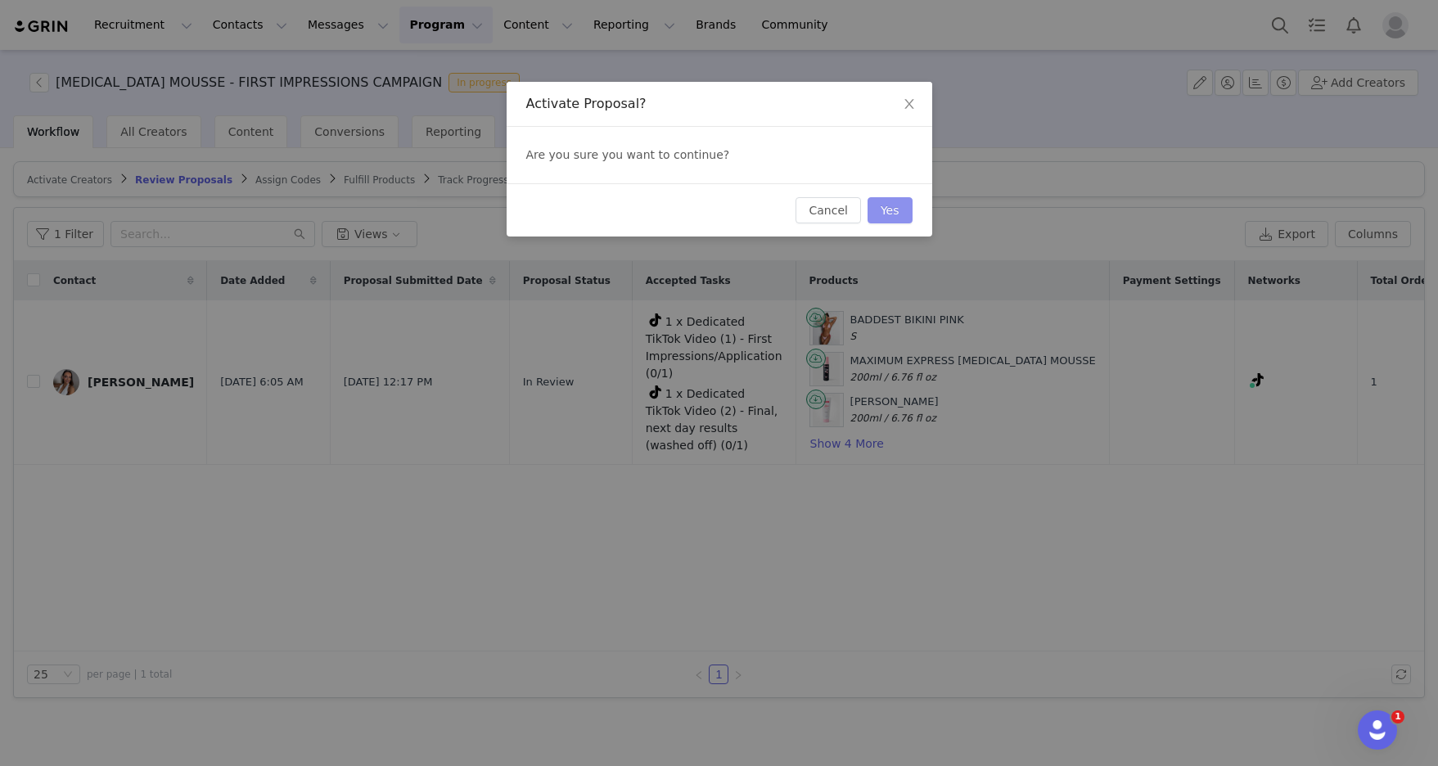
click at [814, 207] on button "Yes" at bounding box center [890, 210] width 45 height 26
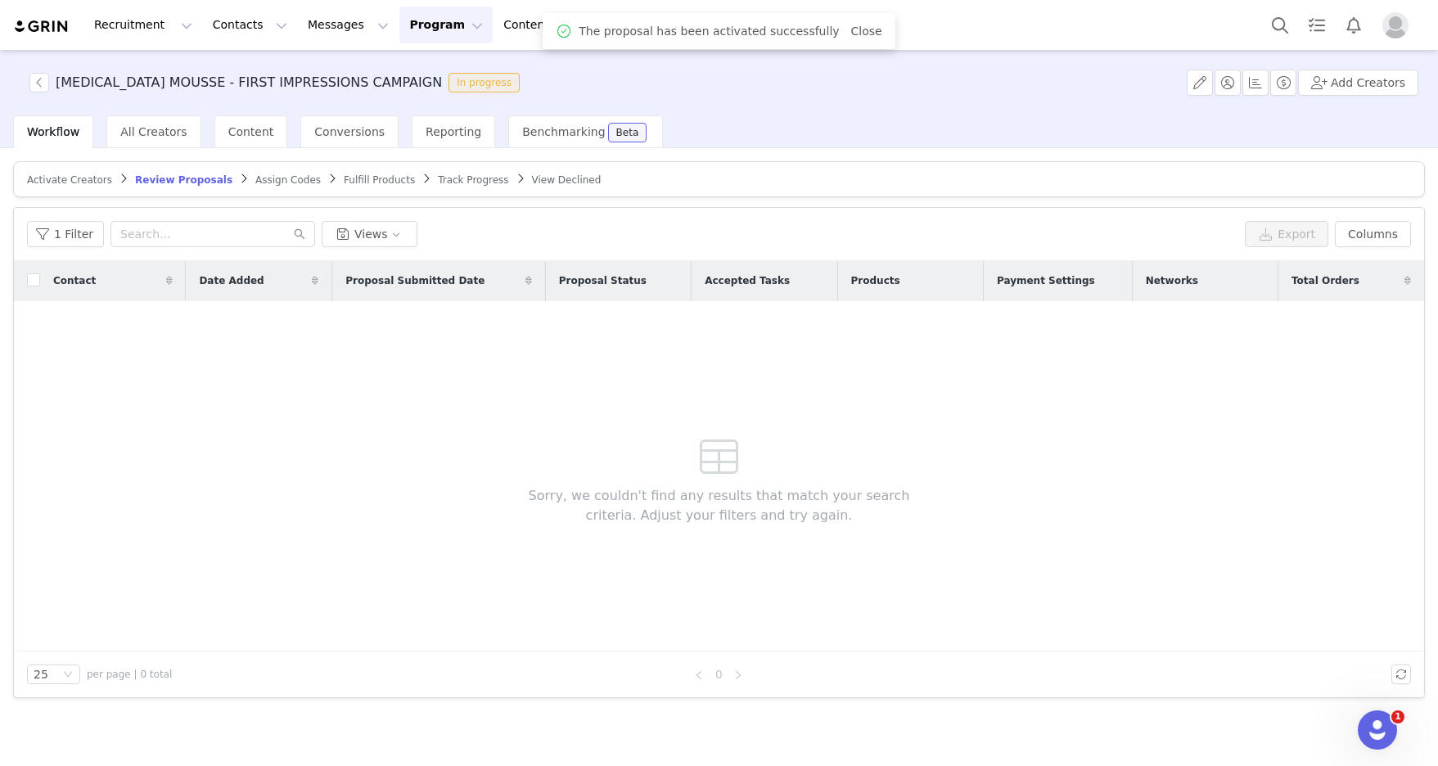
click at [351, 179] on span "Fulfill Products" at bounding box center [379, 179] width 71 height 11
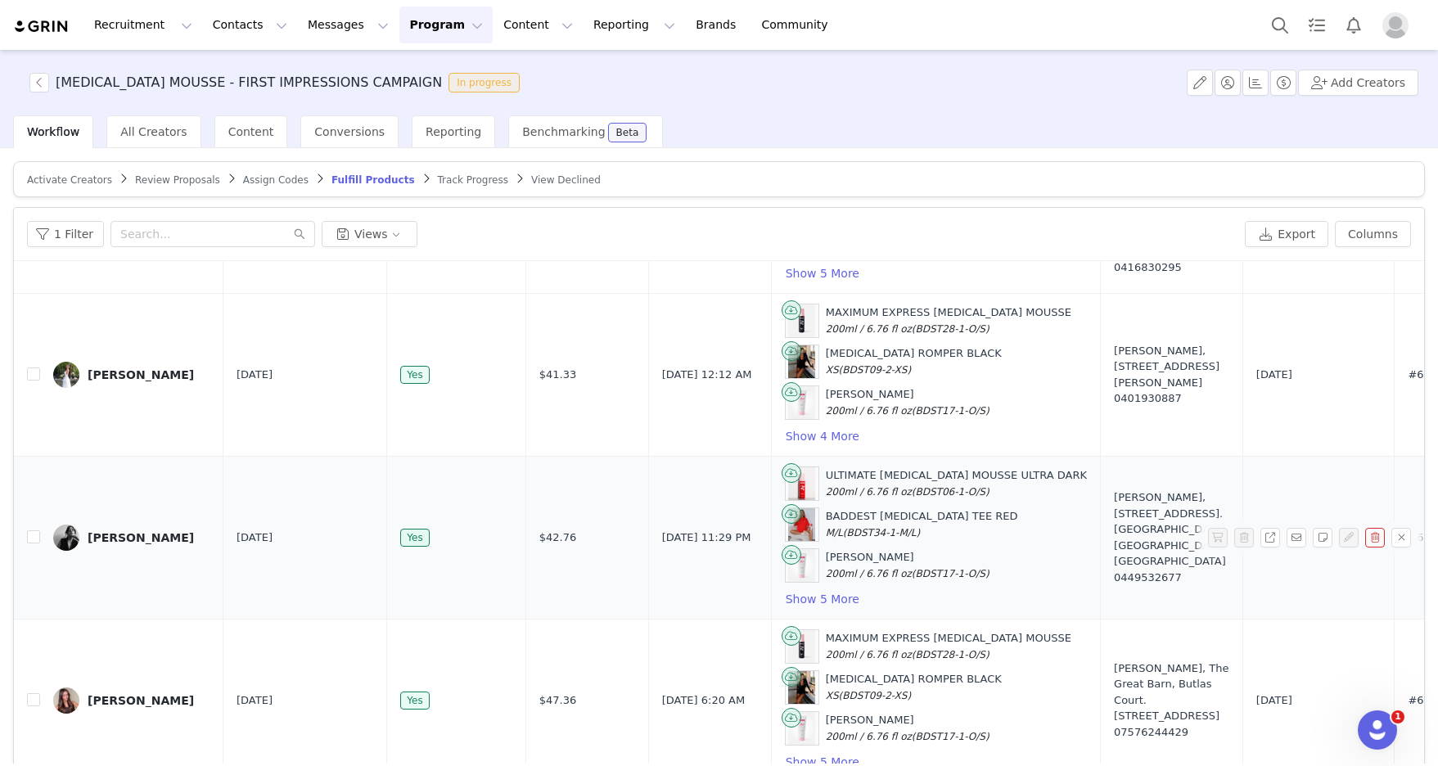
scroll to position [79, 0]
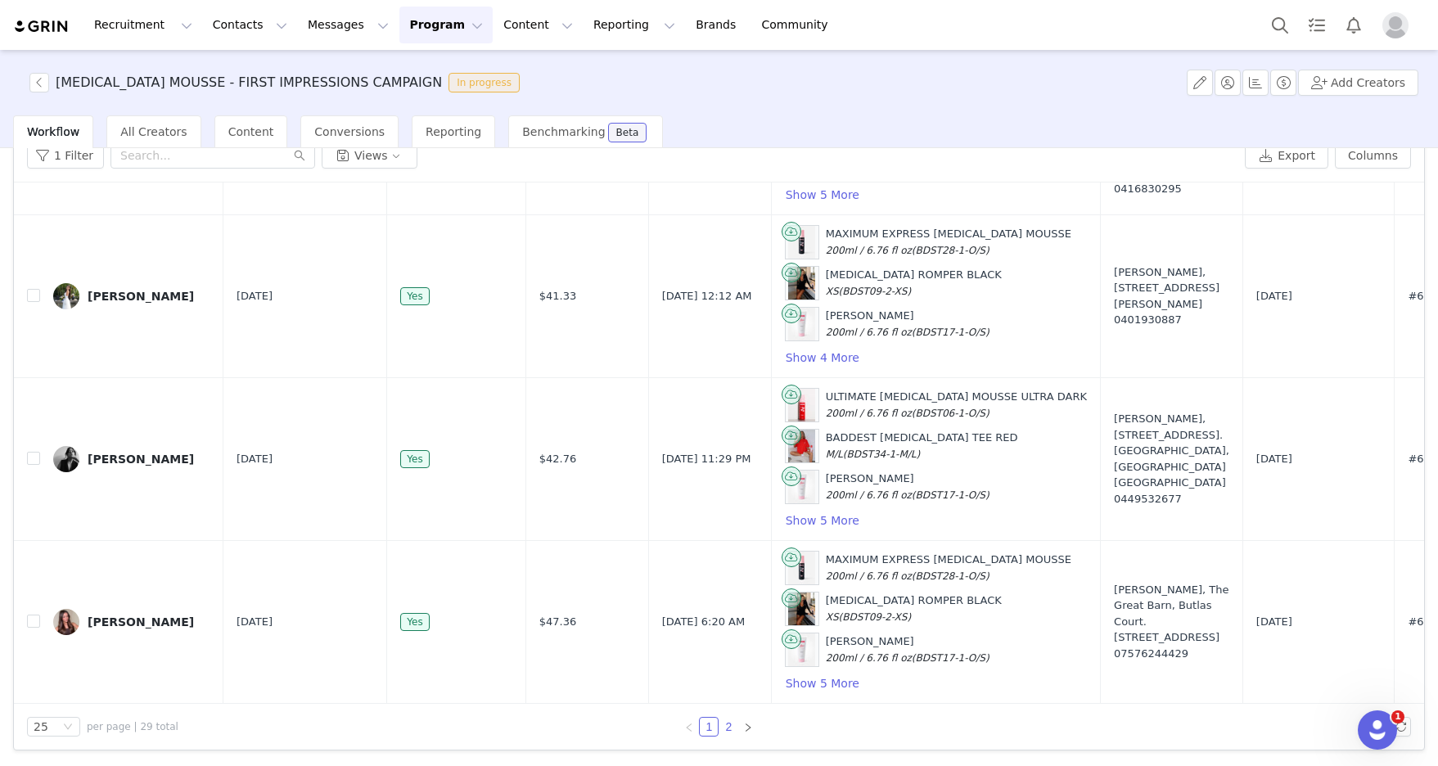
click at [731, 631] on link "2" at bounding box center [729, 727] width 18 height 18
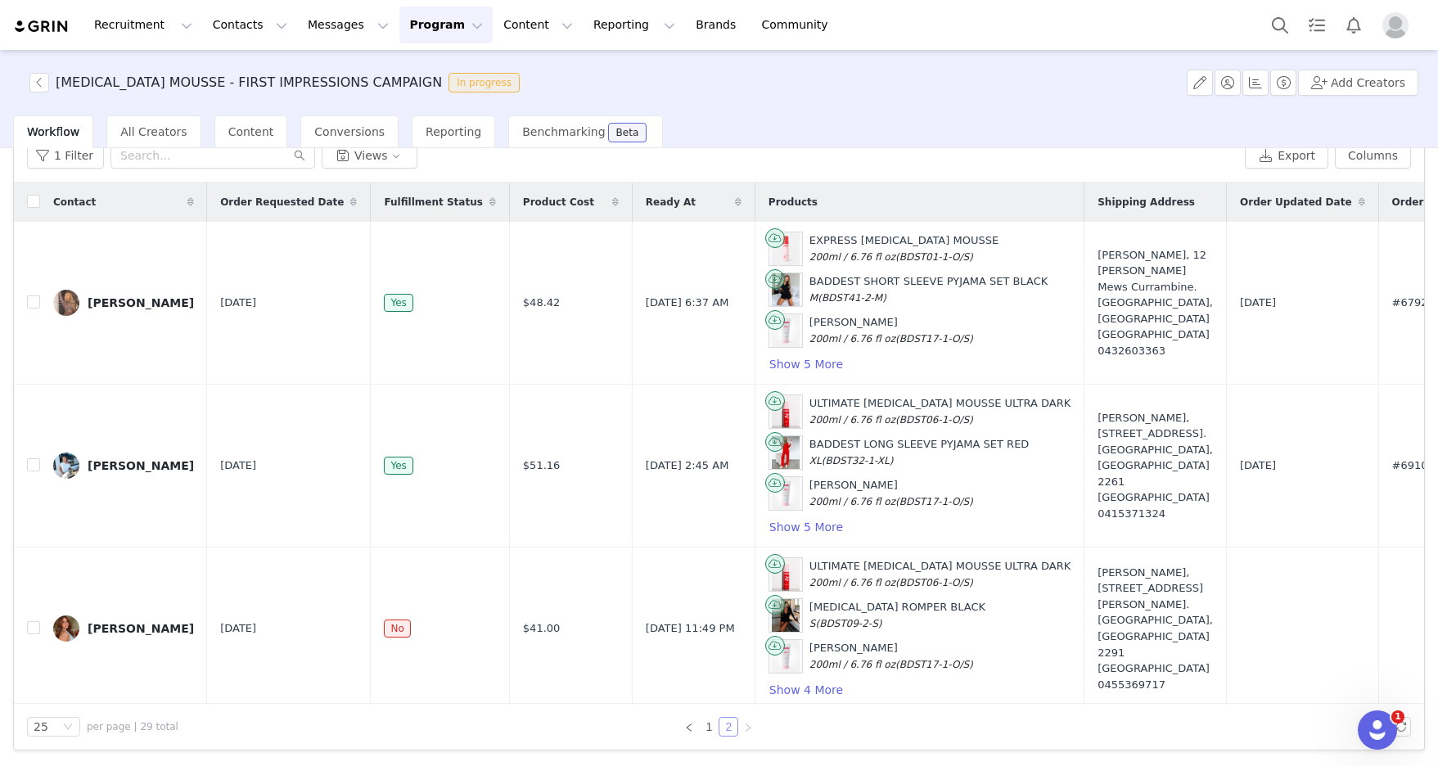
scroll to position [169, 0]
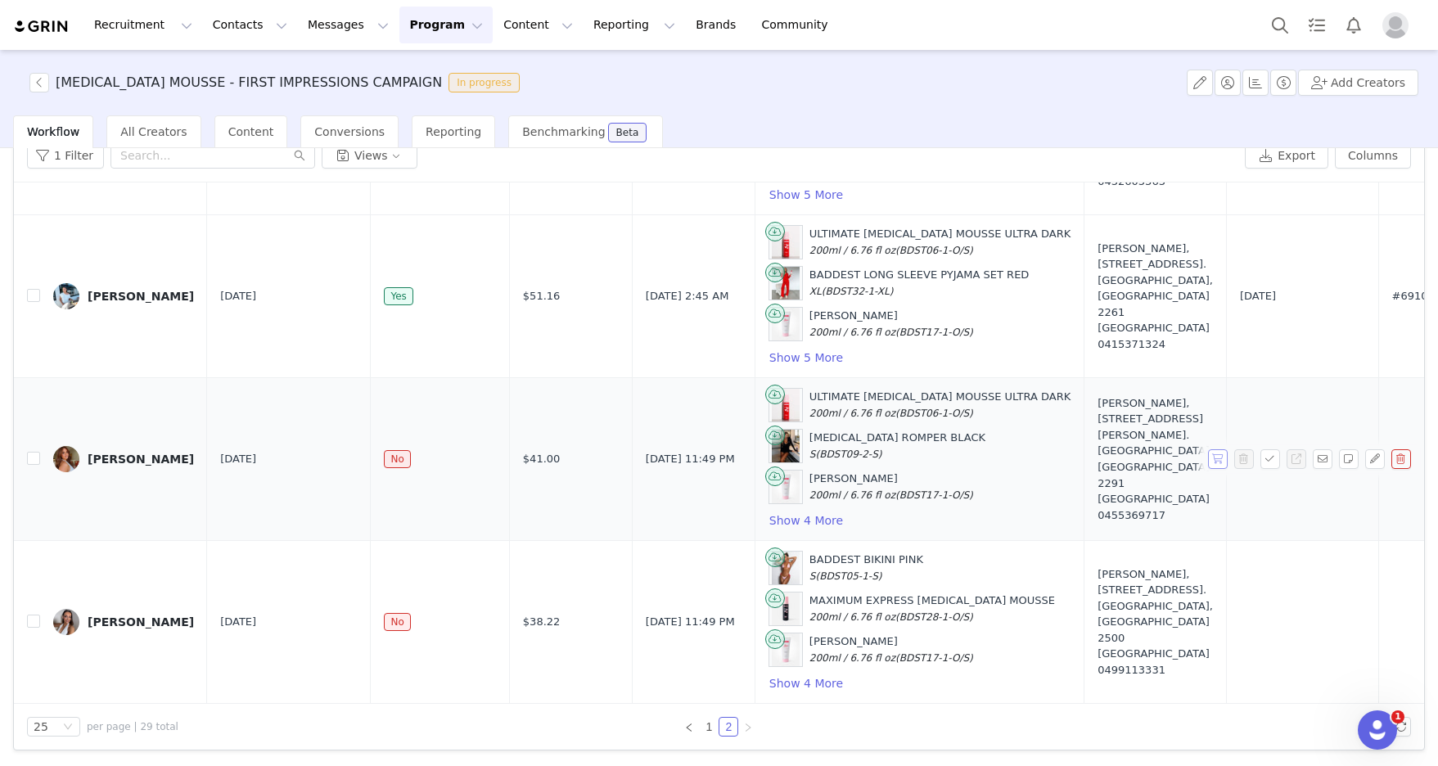
click at [814, 458] on button "button" at bounding box center [1218, 459] width 20 height 20
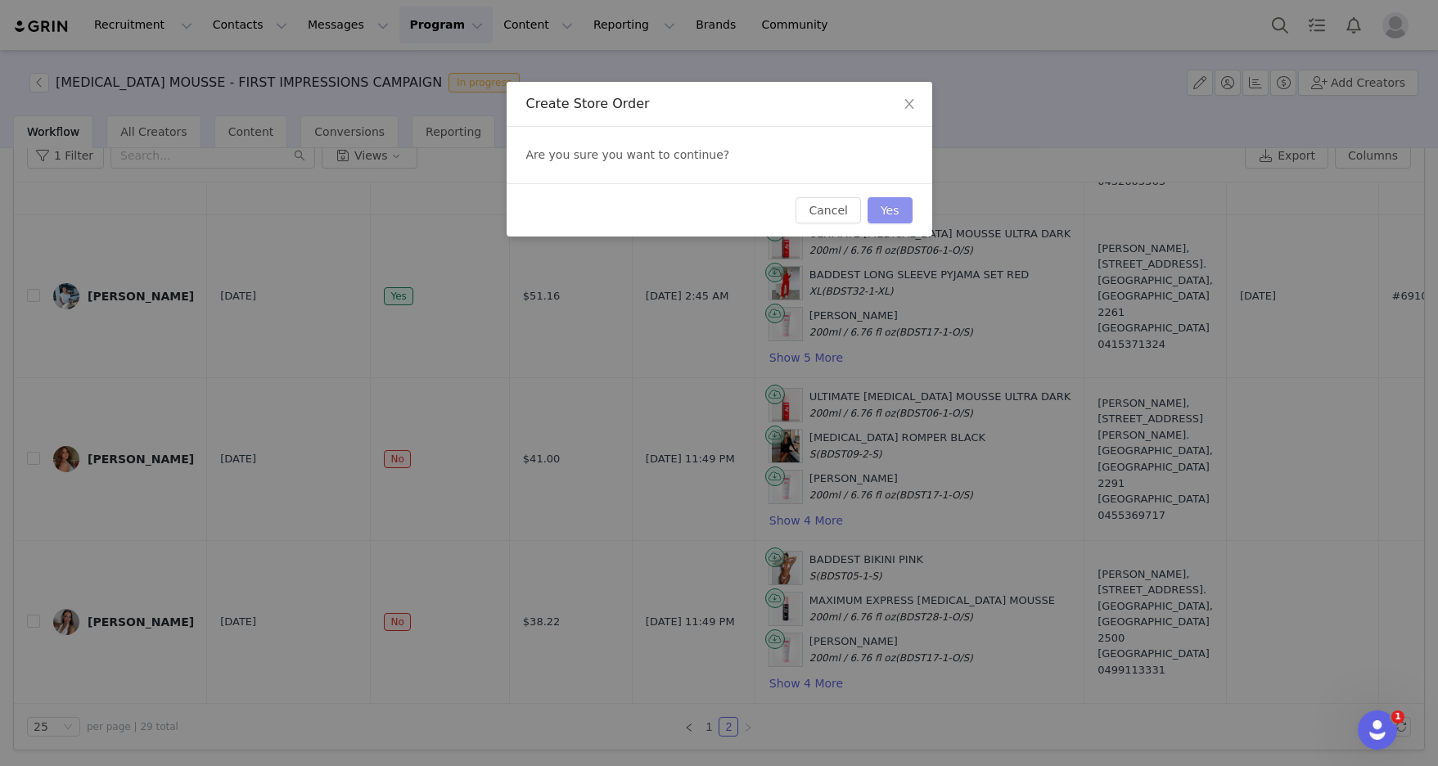
click at [814, 197] on button "Yes" at bounding box center [890, 210] width 45 height 26
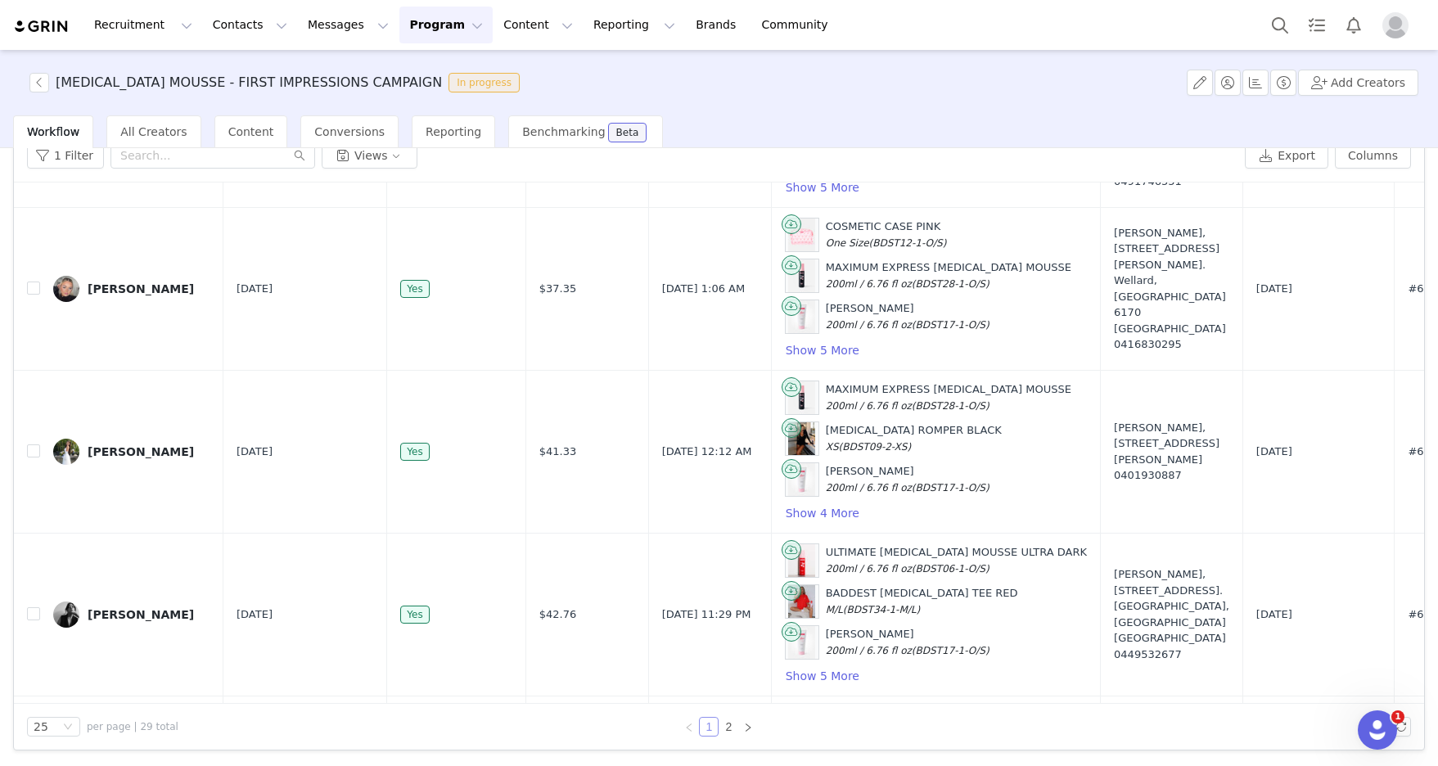
scroll to position [3593, 0]
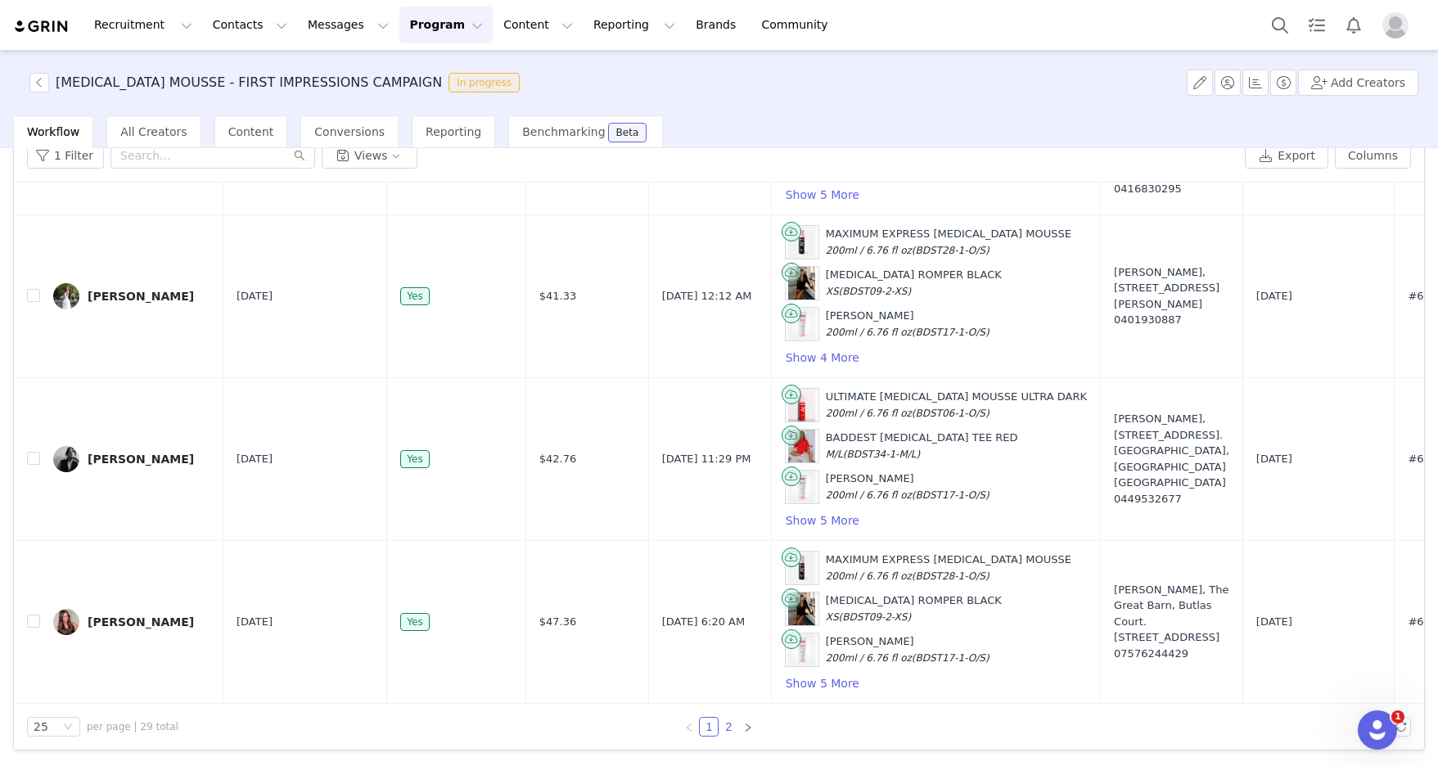
click at [724, 631] on link "2" at bounding box center [729, 727] width 18 height 18
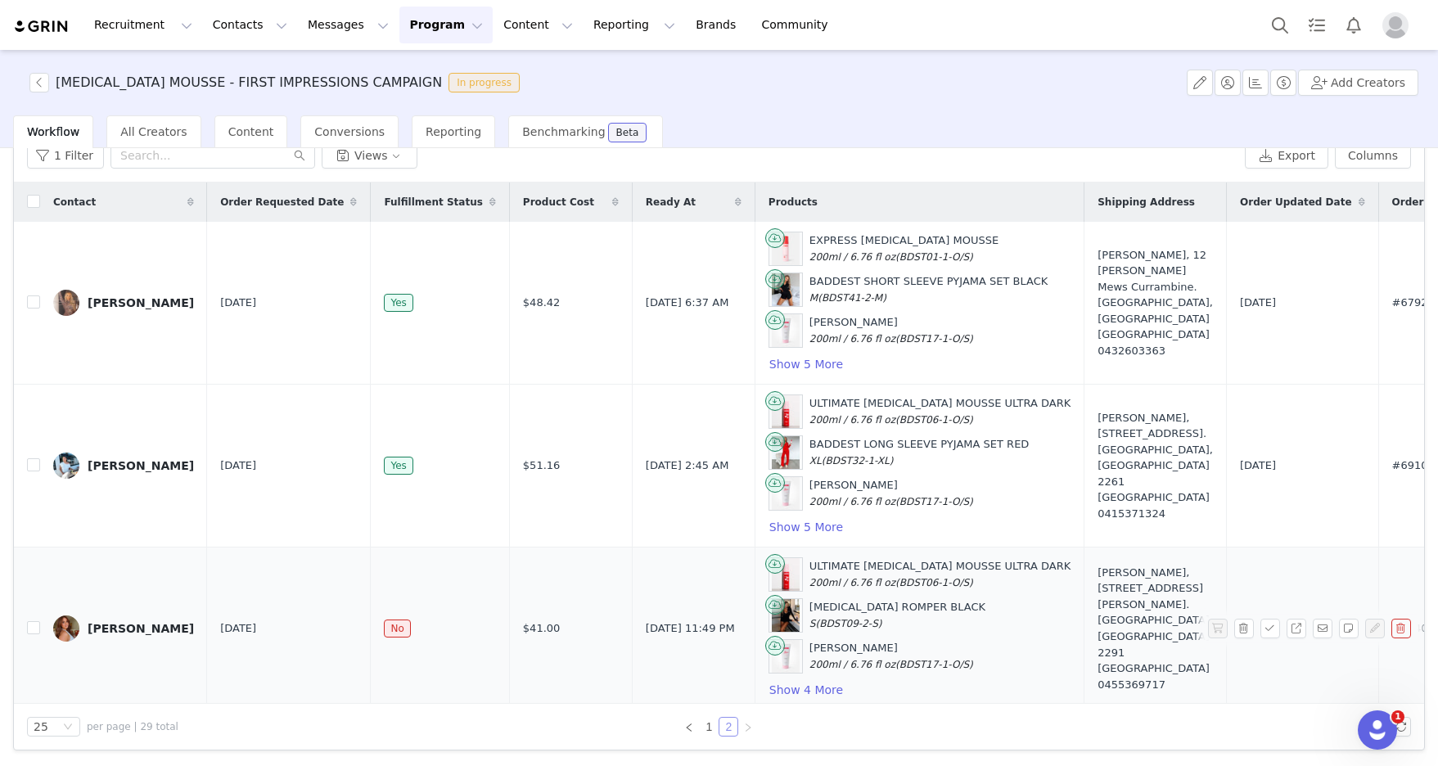
scroll to position [169, 0]
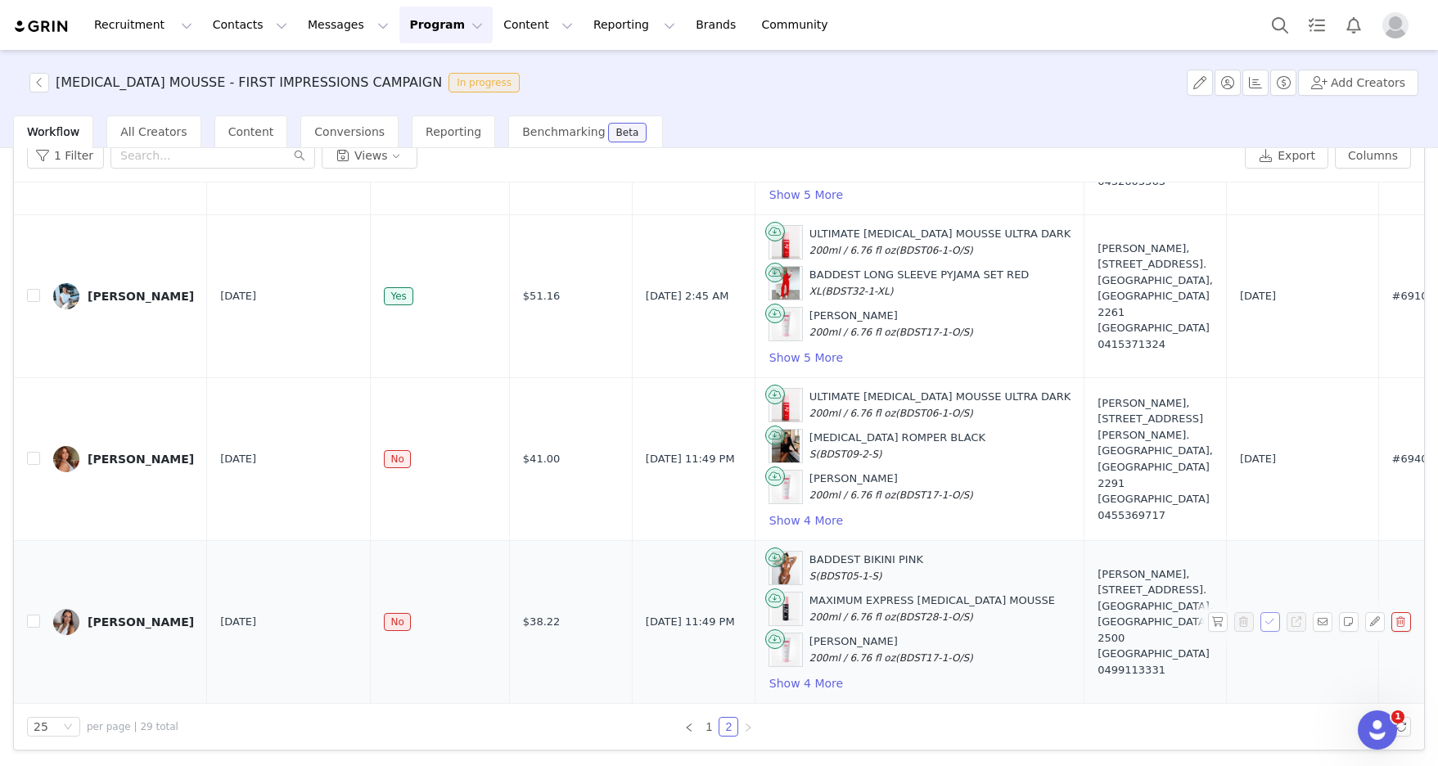
drag, startPoint x: 1269, startPoint y: 622, endPoint x: 1052, endPoint y: 625, distance: 217.0
click at [814, 625] on tr "[PERSON_NAME] [DATE] No $38.22 [DATE] 11:49 PM BADDEST BIKINI PINK S (BDST05-1-…" at bounding box center [1117, 622] width 2206 height 163
click at [814, 623] on button "button" at bounding box center [1218, 622] width 20 height 20
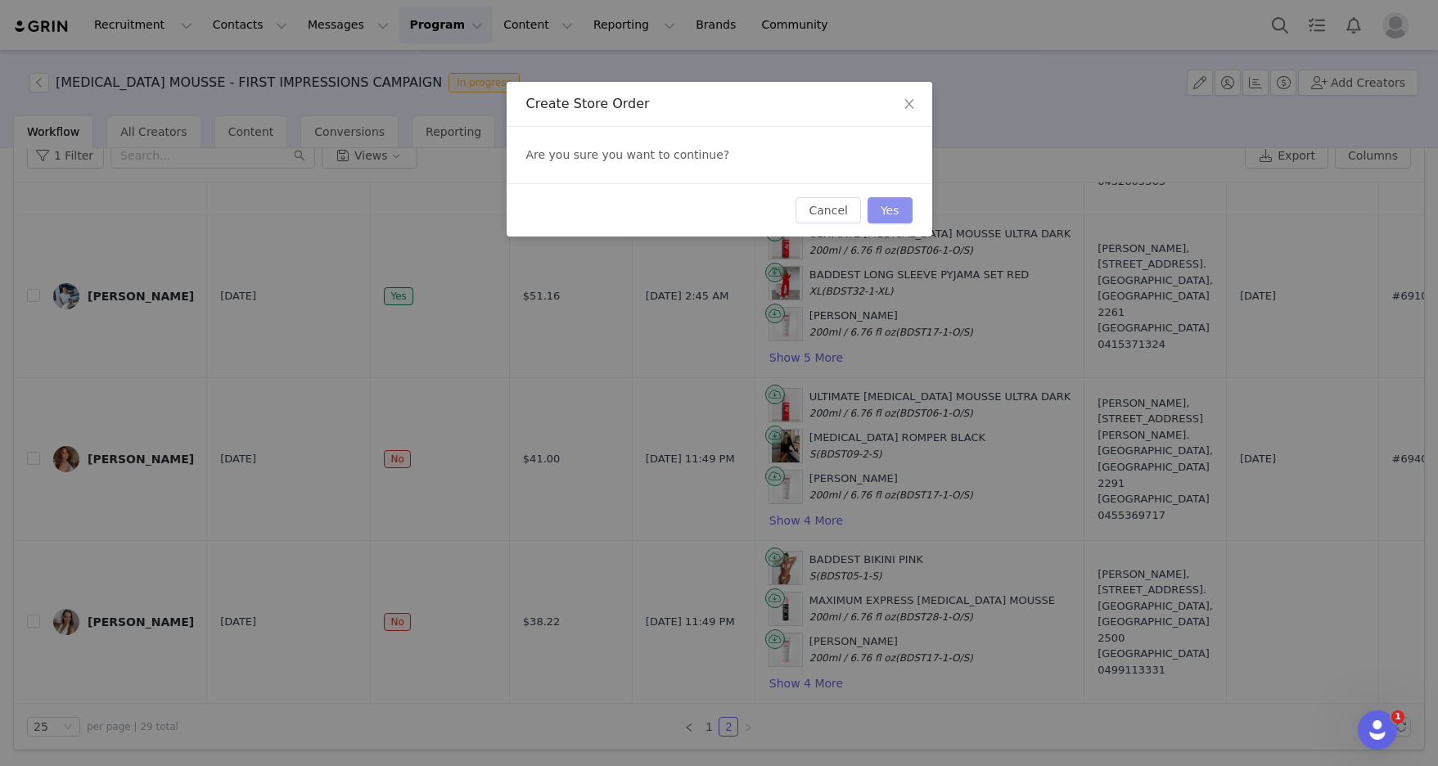
click at [814, 203] on button "Yes" at bounding box center [890, 210] width 45 height 26
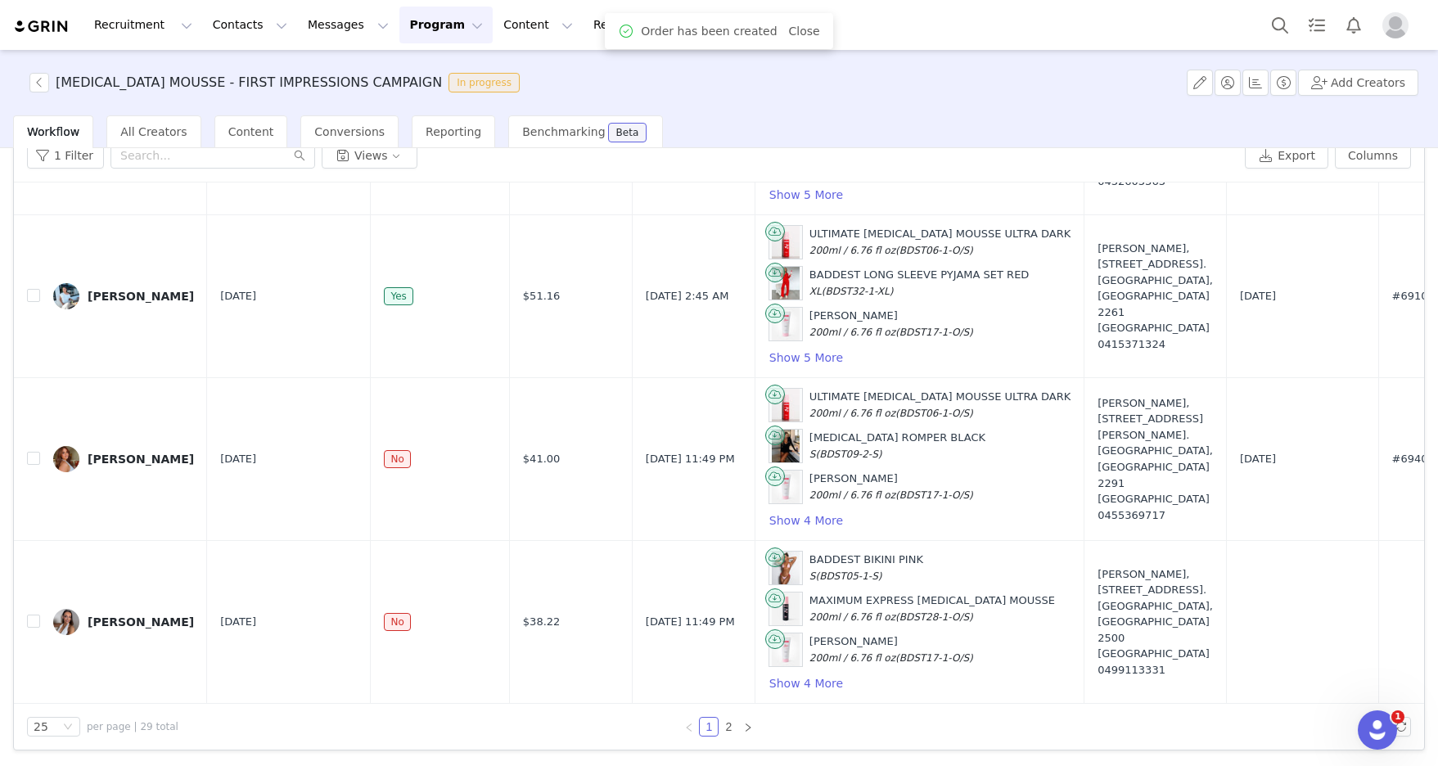
scroll to position [0, 0]
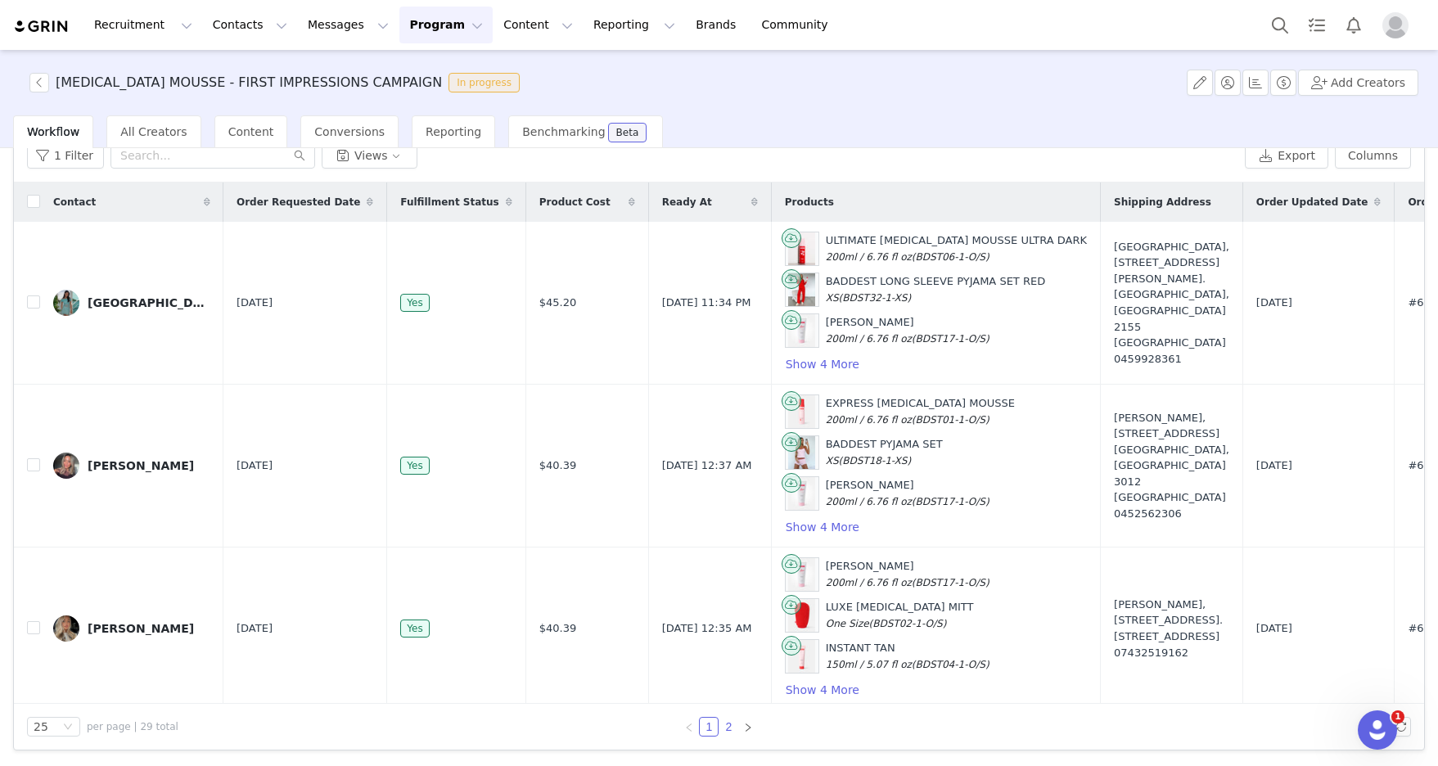
click at [725, 631] on link "2" at bounding box center [729, 727] width 18 height 18
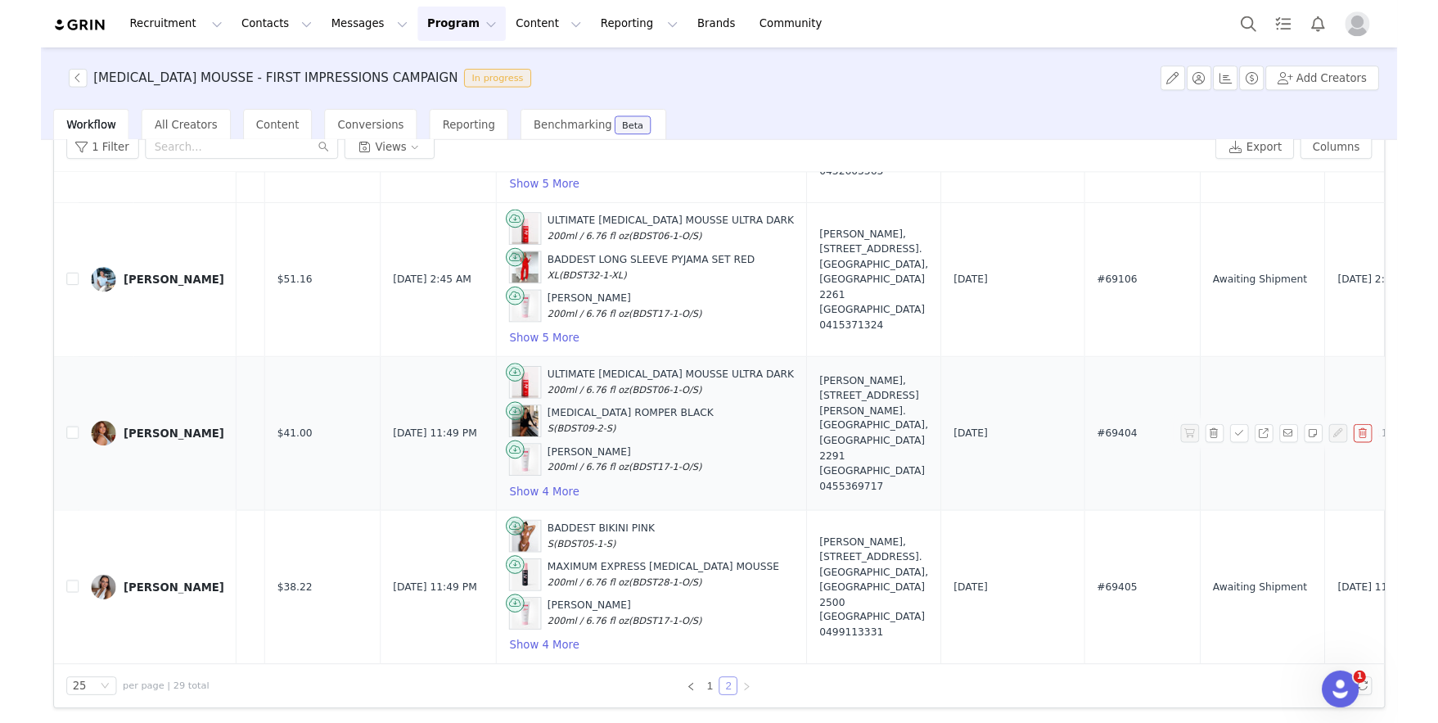
scroll to position [169, 649]
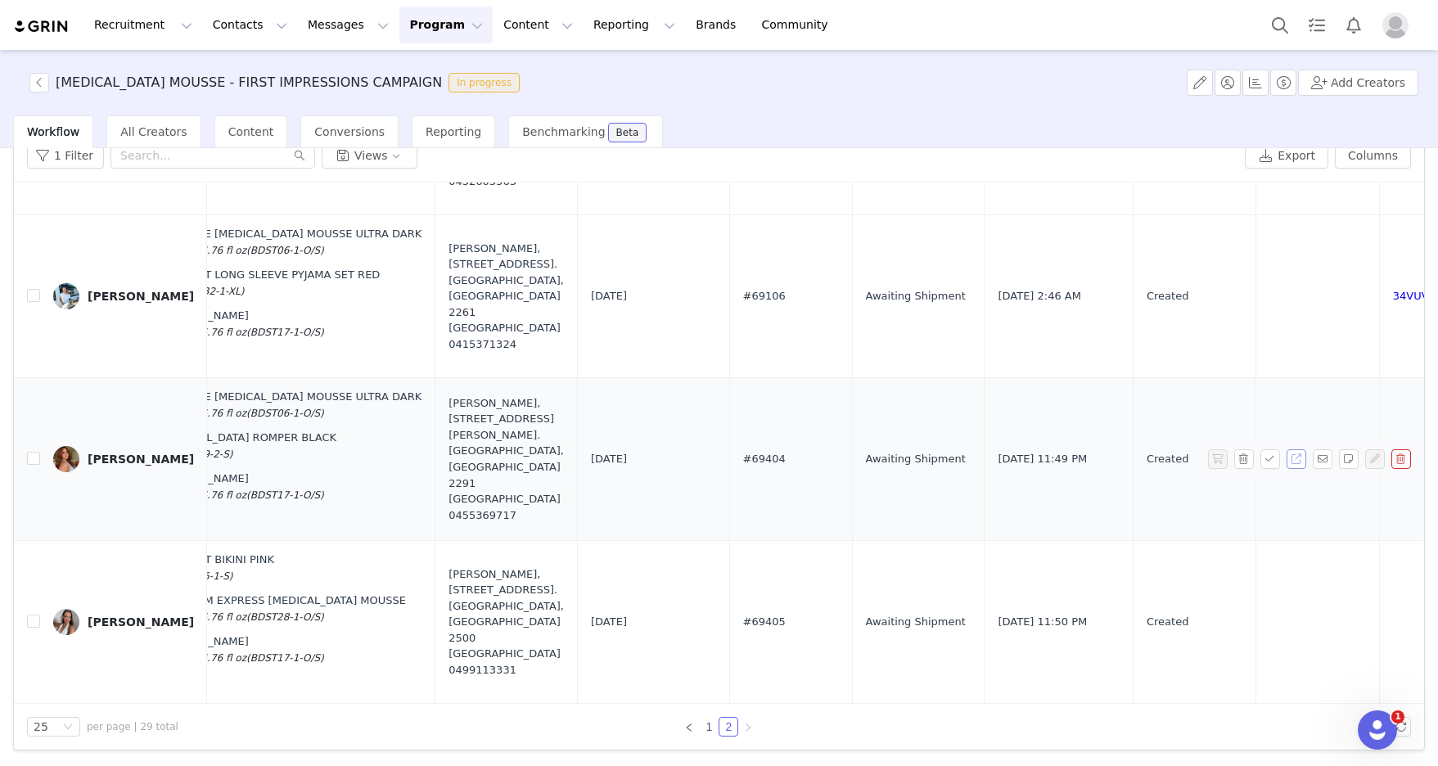
click at [814, 453] on button "button" at bounding box center [1297, 459] width 20 height 20
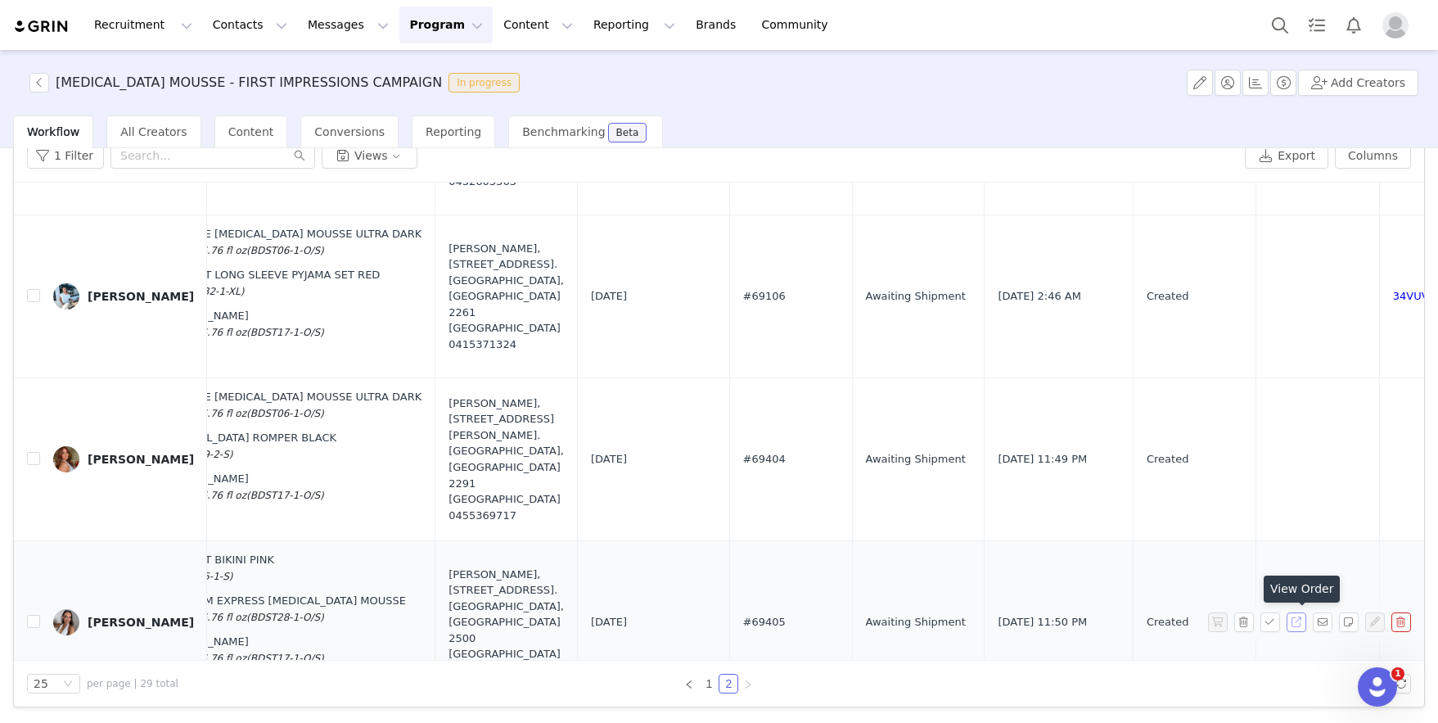
click at [814, 621] on button "button" at bounding box center [1297, 622] width 20 height 20
